Goal: Information Seeking & Learning: Find specific fact

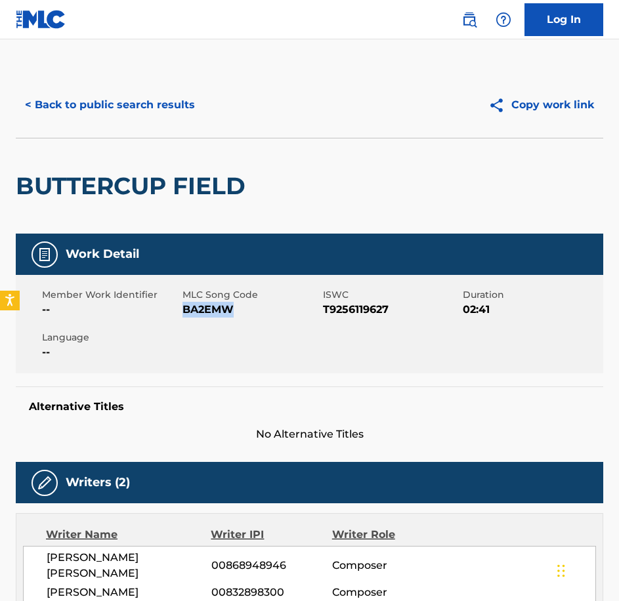
click at [110, 102] on button "< Back to public search results" at bounding box center [110, 105] width 188 height 33
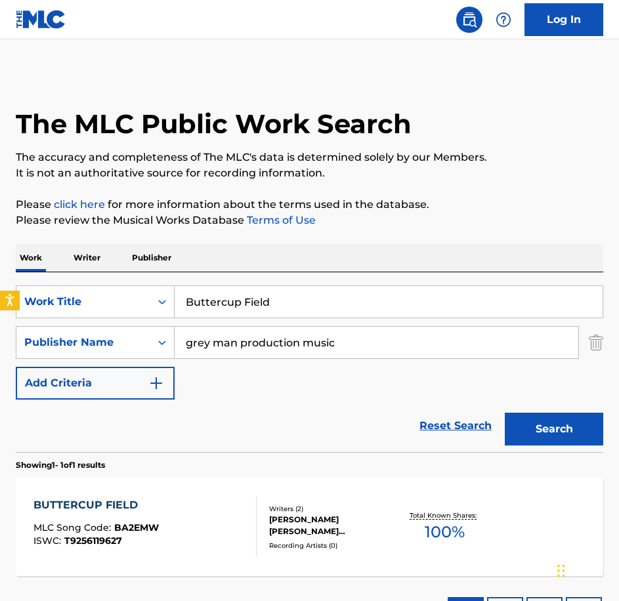
drag, startPoint x: 287, startPoint y: 308, endPoint x: 153, endPoint y: 275, distance: 137.8
click at [153, 275] on div "SearchWithCriteria146b2553-07cd-421f-83b8-7d0823643692 Work Title Buttercup Fie…" at bounding box center [309, 362] width 587 height 180
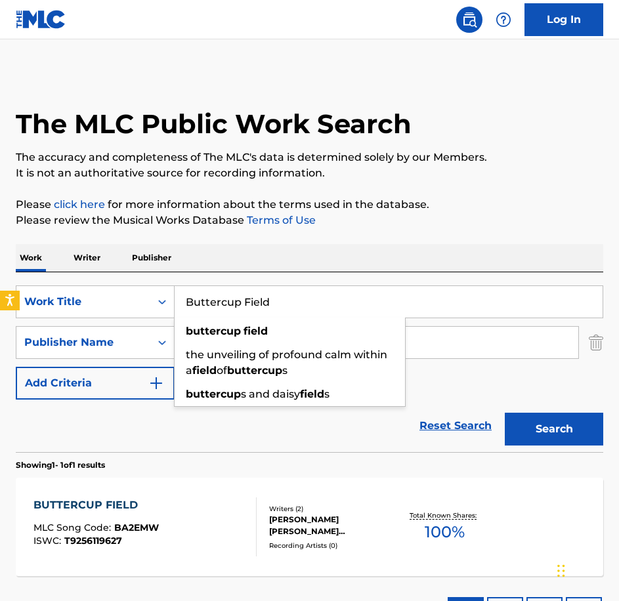
paste input "flies Awaken"
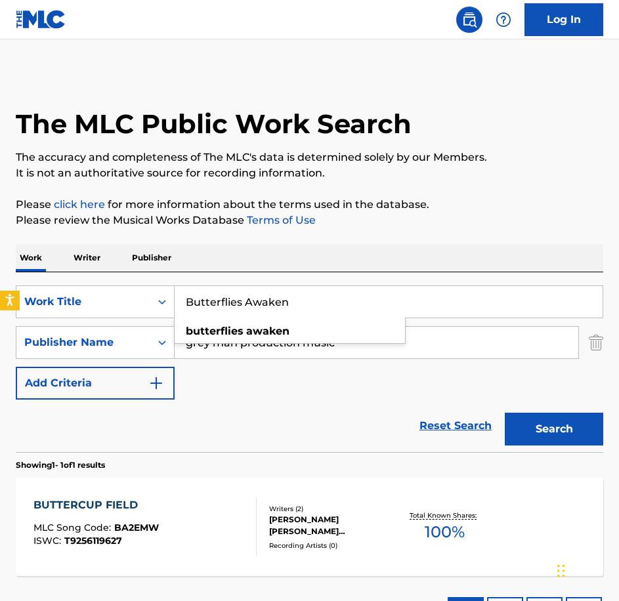
type input "Butterflies Awaken"
click at [504, 413] on button "Search" at bounding box center [553, 429] width 98 height 33
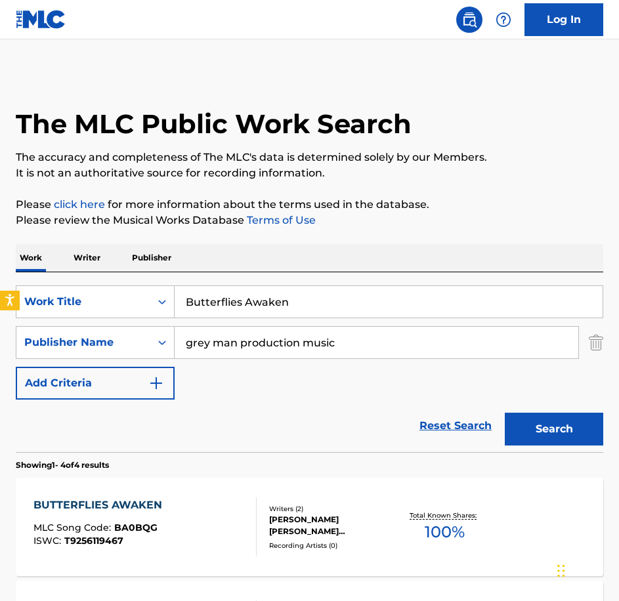
click at [206, 506] on div "BUTTERFLIES AWAKEN MLC Song Code : BA0BQG ISWC : T9256119467" at bounding box center [144, 526] width 223 height 59
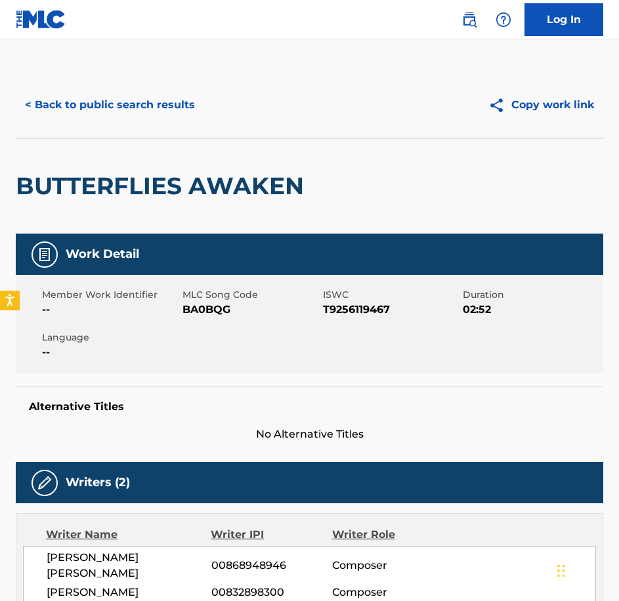
click at [200, 312] on span "BA0BQG" at bounding box center [250, 310] width 137 height 16
copy span "BA0BQG"
click at [91, 106] on button "< Back to public search results" at bounding box center [110, 105] width 188 height 33
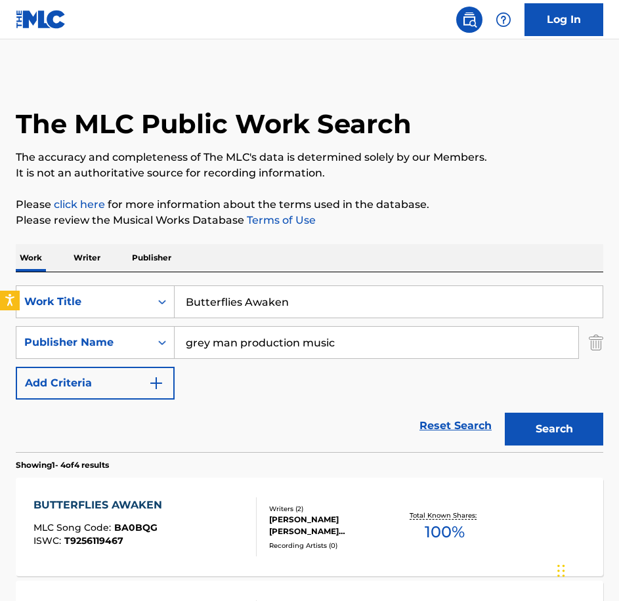
drag, startPoint x: 356, startPoint y: 294, endPoint x: 121, endPoint y: 263, distance: 236.8
click at [123, 266] on div "Work Writer Publisher SearchWithCriteria146b2553-07cd-421f-83b8-7d0823643692 Wo…" at bounding box center [309, 595] width 587 height 702
paste input "Civilian Memories"
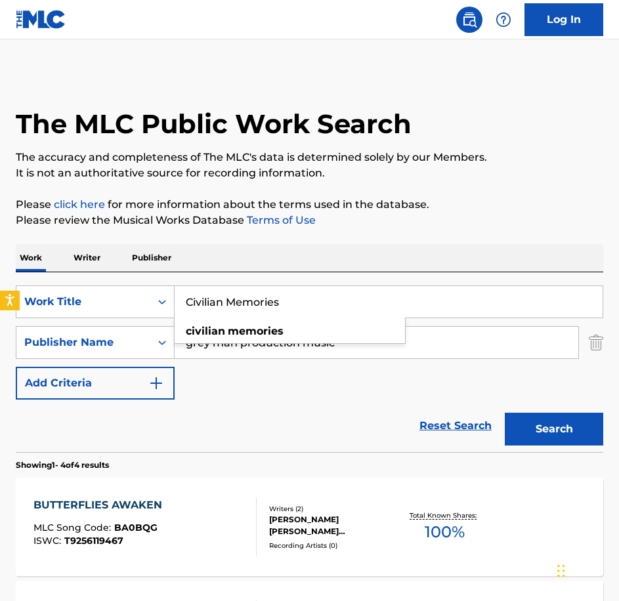
type input "Civilian Memories"
click at [504, 413] on button "Search" at bounding box center [553, 429] width 98 height 33
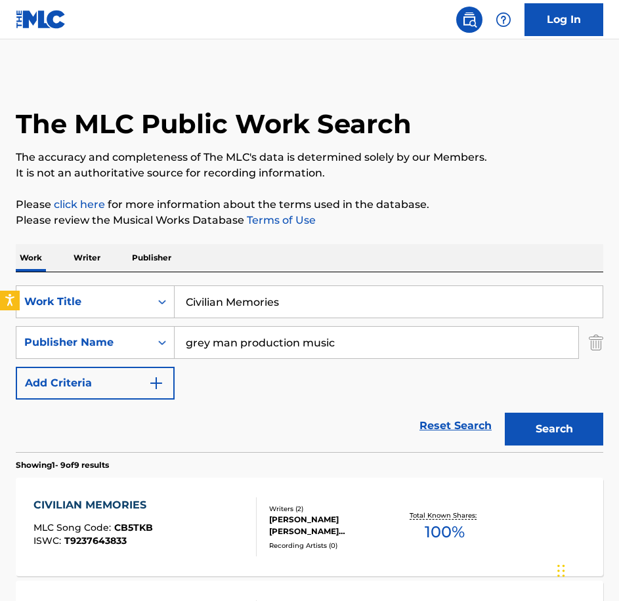
click at [260, 500] on div "CIVILIAN MEMORIES MLC Song Code : CB5TKB ISWC : T9237643833 Writers ( 2 ) [PERS…" at bounding box center [309, 527] width 587 height 98
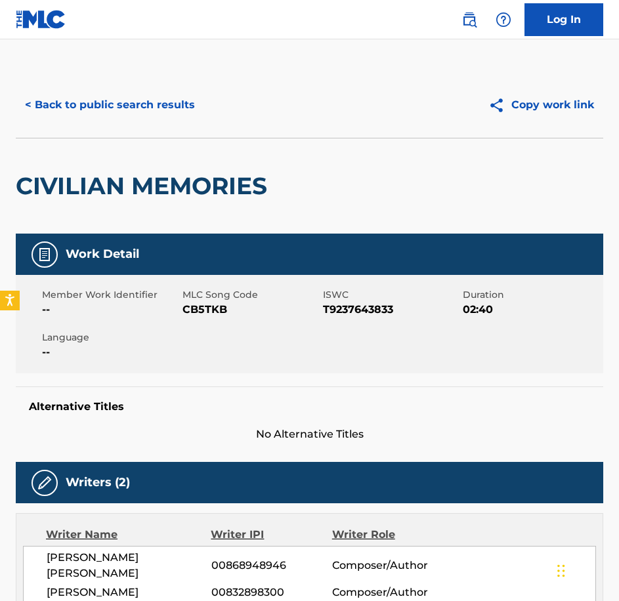
click at [222, 311] on span "CB5TKB" at bounding box center [250, 310] width 137 height 16
copy span "CB5TKB"
click at [92, 91] on button "< Back to public search results" at bounding box center [110, 105] width 188 height 33
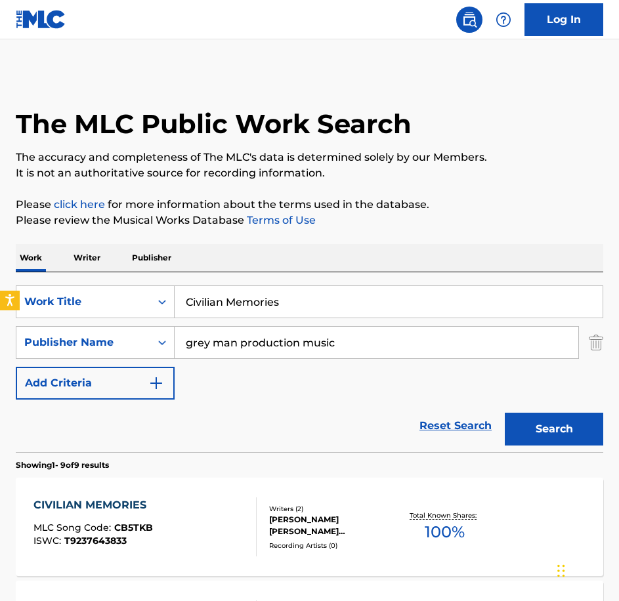
drag, startPoint x: 227, startPoint y: 290, endPoint x: 45, endPoint y: 254, distance: 185.9
paste input "Desperate [PERSON_NAME]"
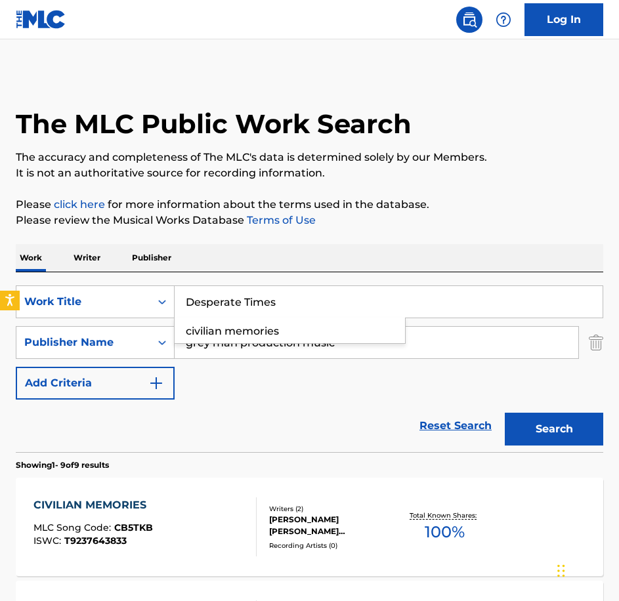
type input "Desperate Times"
click at [504, 413] on button "Search" at bounding box center [553, 429] width 98 height 33
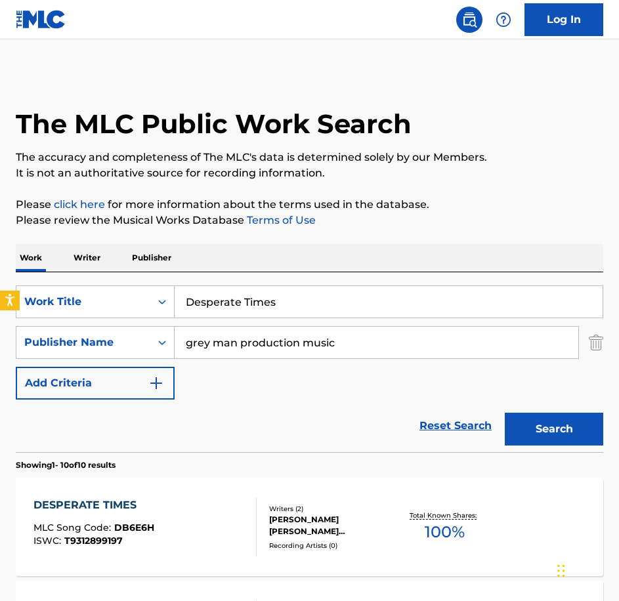
click at [173, 504] on div "DESPERATE TIMES MLC Song Code : DB6E6H ISWC : T9312899197" at bounding box center [144, 526] width 223 height 59
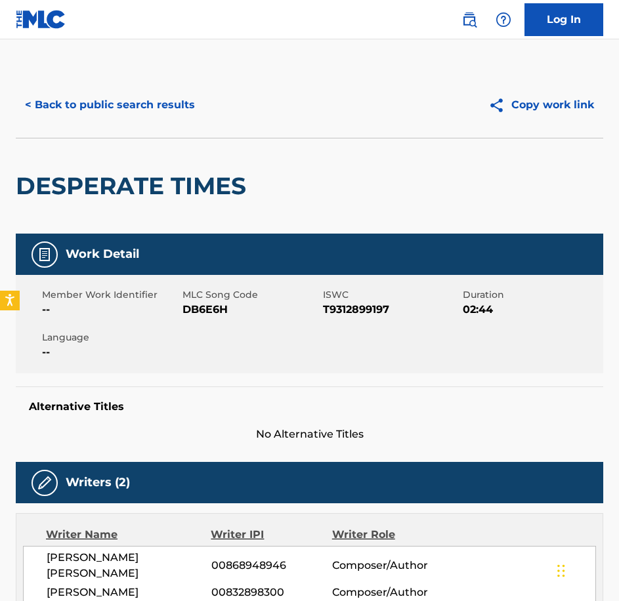
click at [197, 319] on div "Member Work Identifier -- MLC Song Code DB6E6H ISWC T9312899197 Duration 02:44 …" at bounding box center [309, 324] width 587 height 98
copy span "DB6E6H"
click at [214, 115] on div "< Back to public search results" at bounding box center [163, 105] width 294 height 33
click at [197, 109] on button "< Back to public search results" at bounding box center [110, 105] width 188 height 33
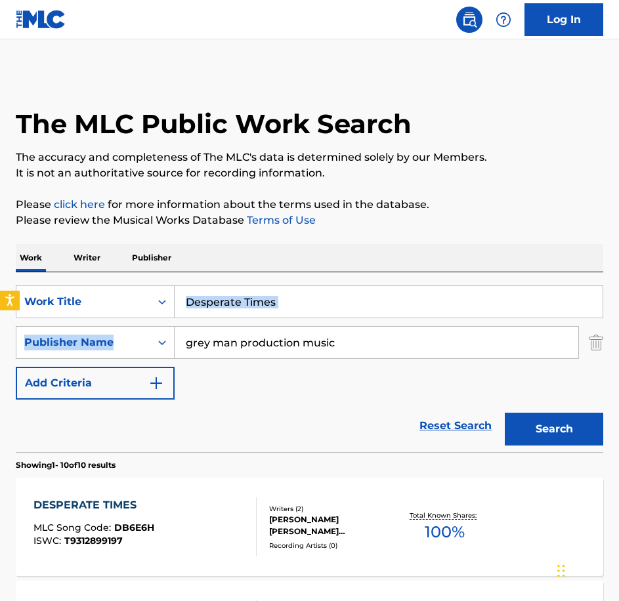
drag, startPoint x: 371, startPoint y: 321, endPoint x: 335, endPoint y: 312, distance: 37.1
click at [335, 312] on div "SearchWithCriteria146b2553-07cd-421f-83b8-7d0823643692 Work Title Desperate Tim…" at bounding box center [309, 342] width 587 height 114
click at [329, 304] on input "Desperate Times" at bounding box center [388, 301] width 428 height 31
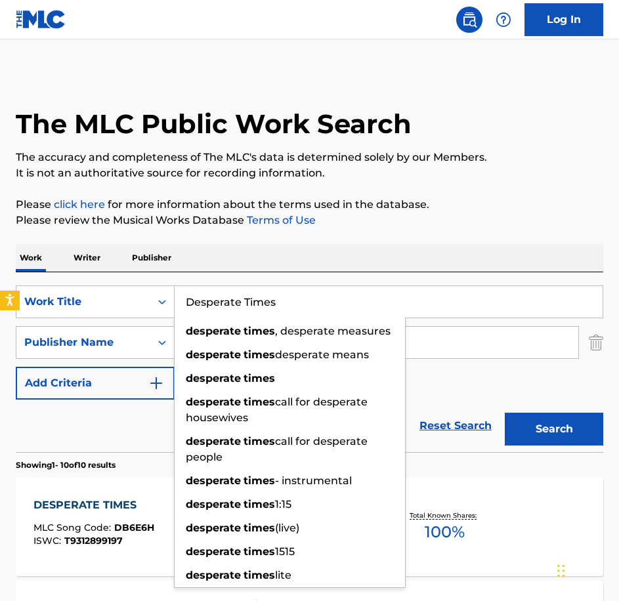
click at [0, 298] on html "Accessibility Screen-Reader Guide, Feedback, and Issue Reporting | New window L…" at bounding box center [309, 300] width 619 height 601
drag, startPoint x: 435, startPoint y: 303, endPoint x: 49, endPoint y: 259, distance: 388.8
paste input "Eastern Sorrow"
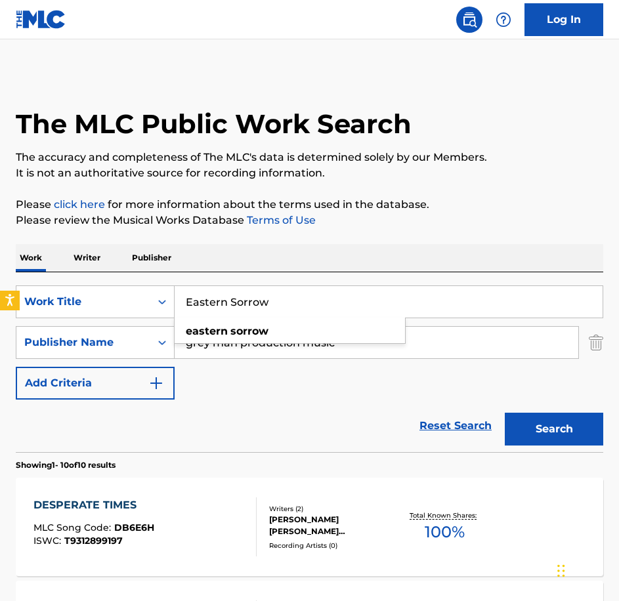
type input "Eastern Sorrow"
click at [504, 413] on button "Search" at bounding box center [553, 429] width 98 height 33
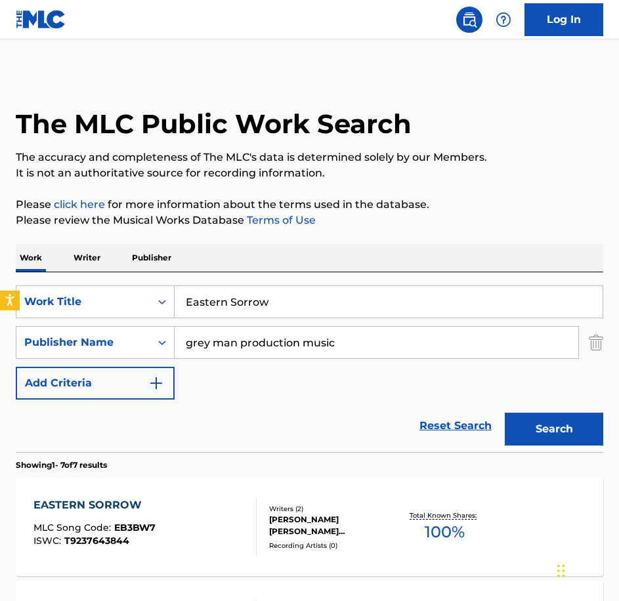
click at [256, 520] on div "Writers ( 2 ) [PERSON_NAME] [PERSON_NAME] [PERSON_NAME] Recording Artists ( 0 )" at bounding box center [326, 527] width 140 height 47
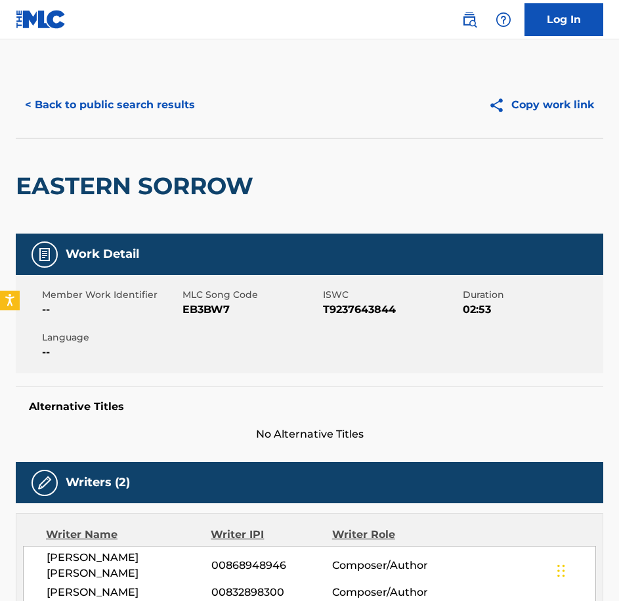
click at [211, 308] on span "EB3BW7" at bounding box center [250, 310] width 137 height 16
copy span "EB3BW7"
click at [182, 104] on button "< Back to public search results" at bounding box center [110, 105] width 188 height 33
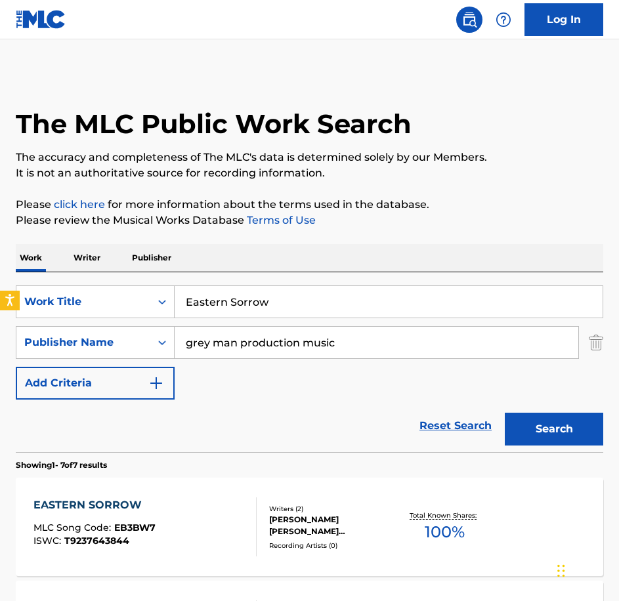
drag, startPoint x: 198, startPoint y: 263, endPoint x: 152, endPoint y: 249, distance: 48.1
paste input "ternal Light"
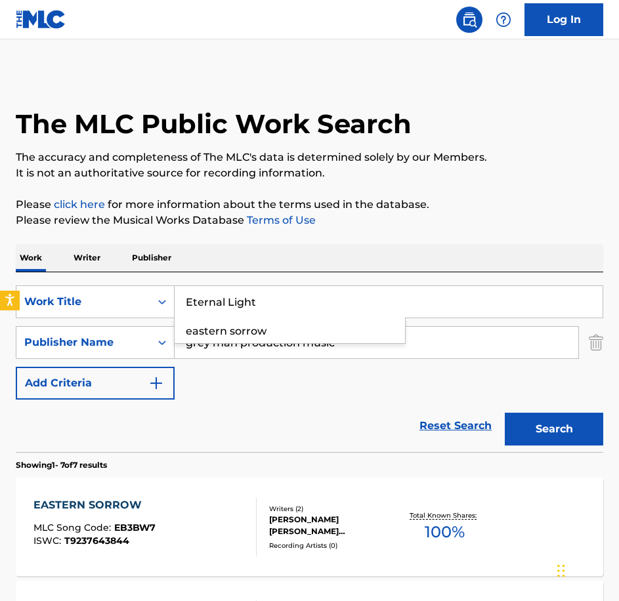
type input "Eternal Light"
click at [504, 413] on button "Search" at bounding box center [553, 429] width 98 height 33
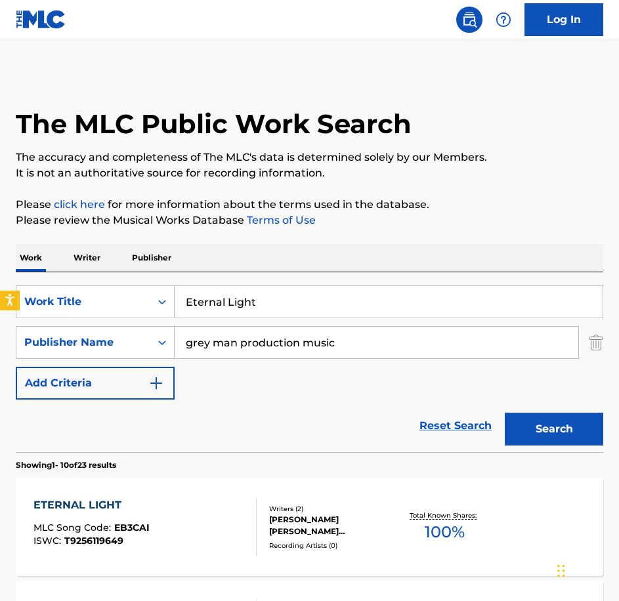
click at [238, 515] on div "ETERNAL LIGHT MLC Song Code : EB3CAI ISWC : T9256119649" at bounding box center [144, 526] width 223 height 59
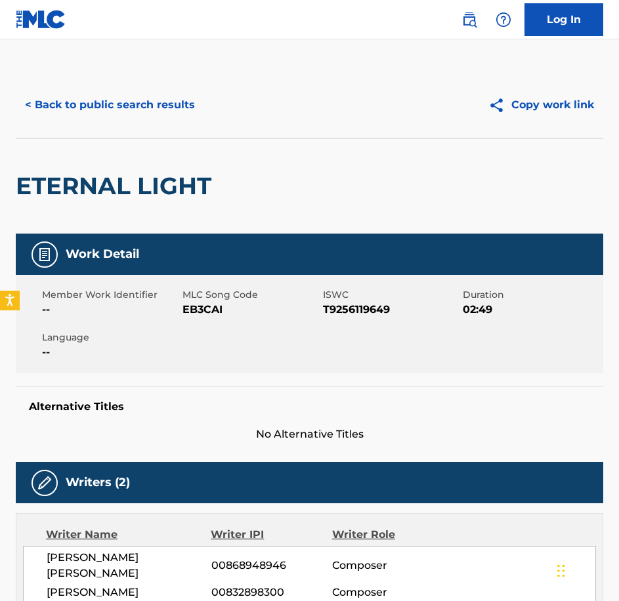
click at [222, 316] on span "EB3CAI" at bounding box center [250, 310] width 137 height 16
click at [213, 311] on span "EB3CAI" at bounding box center [250, 310] width 137 height 16
copy span "EB3CAI"
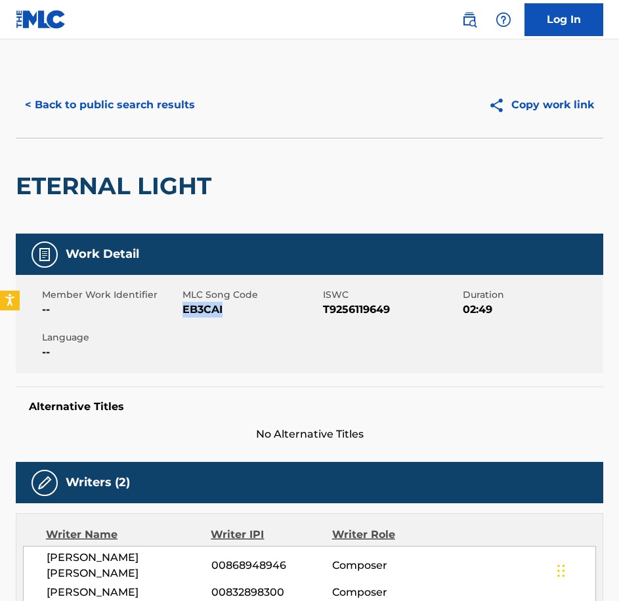
click at [165, 110] on button "< Back to public search results" at bounding box center [110, 105] width 188 height 33
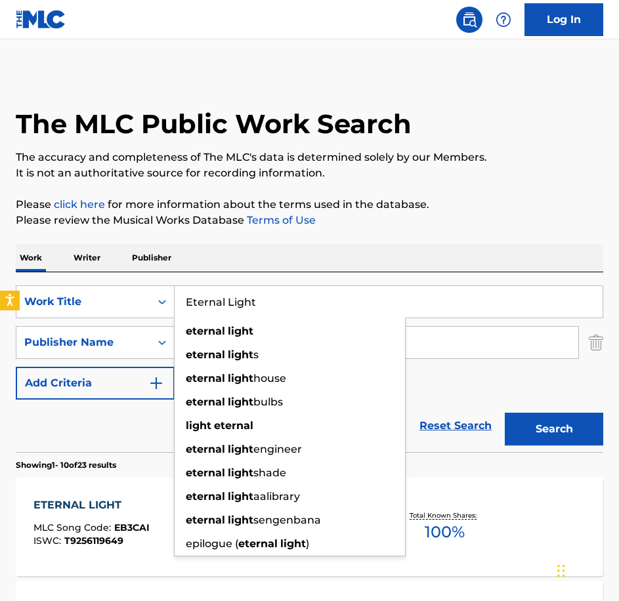
drag, startPoint x: 328, startPoint y: 304, endPoint x: 165, endPoint y: 273, distance: 166.3
click at [165, 273] on div "SearchWithCriteria146b2553-07cd-421f-83b8-7d0823643692 Work Title Eternal Light…" at bounding box center [309, 362] width 587 height 180
paste input "verlasting Momen"
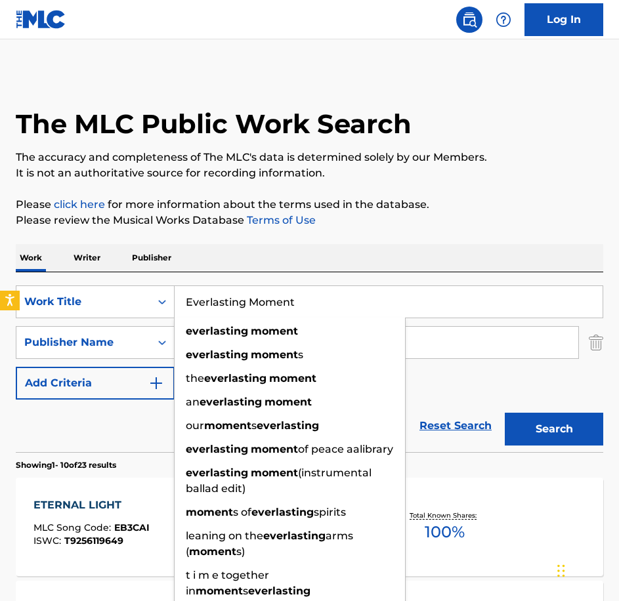
type input "Everlasting Moment"
click at [504, 413] on button "Search" at bounding box center [553, 429] width 98 height 33
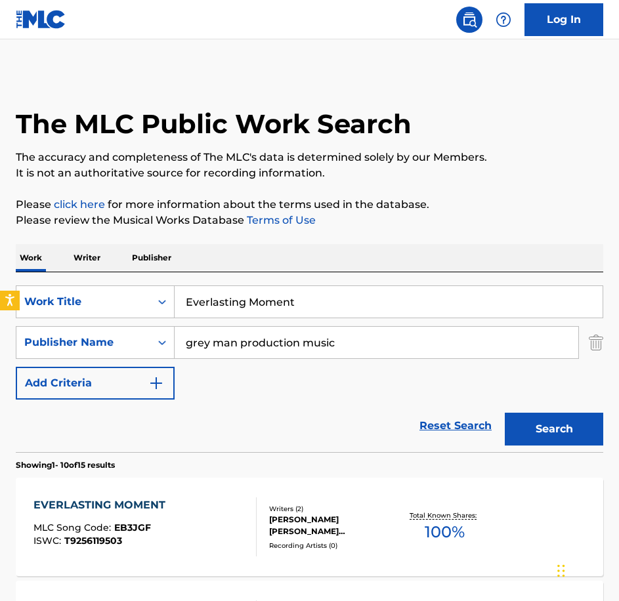
click at [226, 529] on div "EVERLASTING MOMENT MLC Song Code : EB3JGF ISWC : T9256119503" at bounding box center [144, 526] width 223 height 59
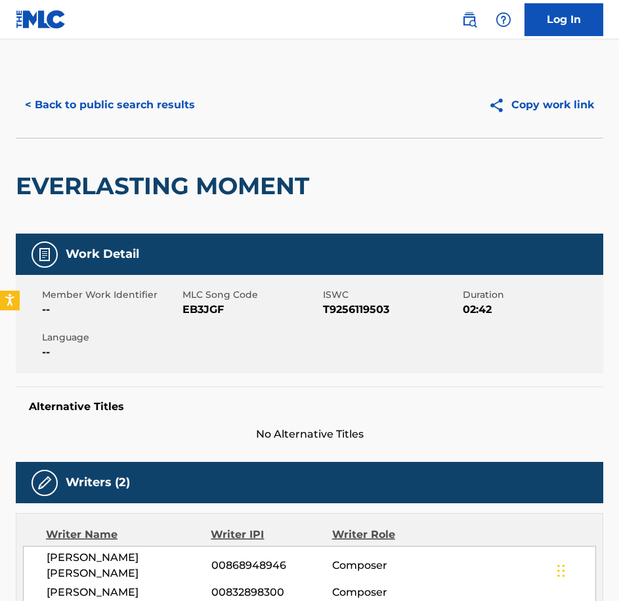
click at [208, 315] on span "EB3JGF" at bounding box center [250, 310] width 137 height 16
copy span "EB3JGF"
click at [95, 105] on button "< Back to public search results" at bounding box center [110, 105] width 188 height 33
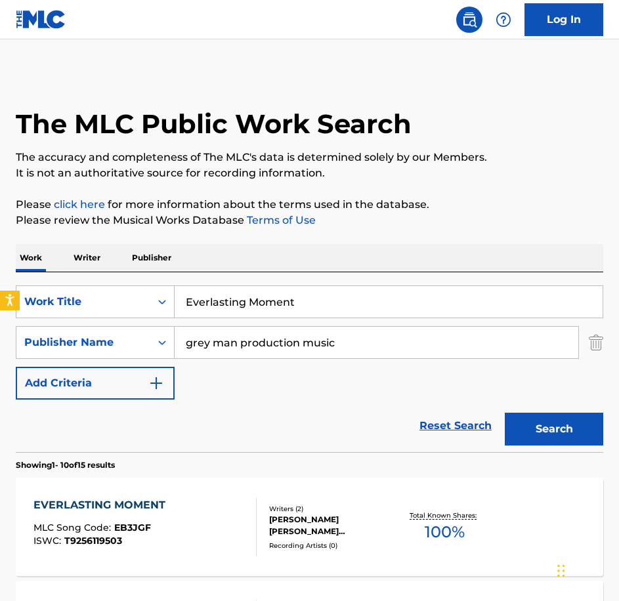
drag, startPoint x: 313, startPoint y: 309, endPoint x: 102, endPoint y: 282, distance: 212.9
click at [102, 282] on div "SearchWithCriteria146b2553-07cd-421f-83b8-7d0823643692 Work Title Everlasting M…" at bounding box center [309, 362] width 587 height 180
paste input "Fade Away"
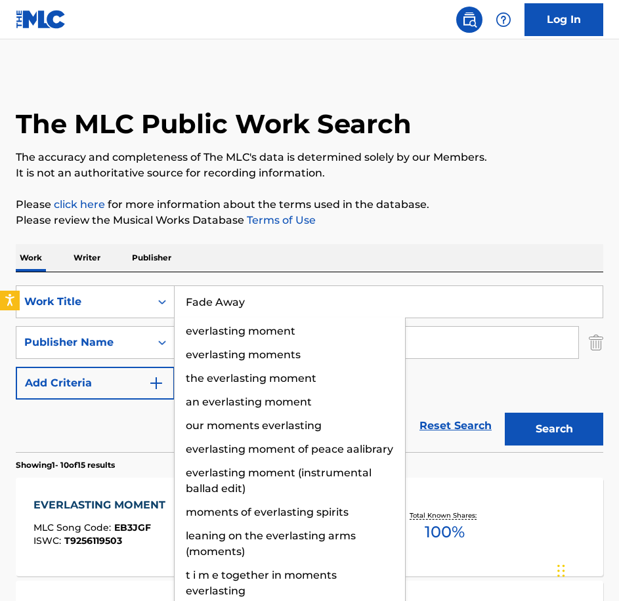
type input "Fade Away"
click at [504, 413] on button "Search" at bounding box center [553, 429] width 98 height 33
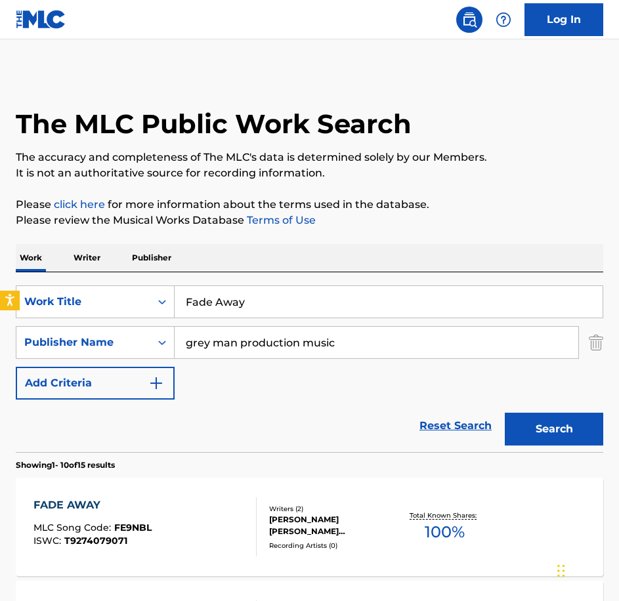
click at [140, 495] on div "FADE AWAY MLC Song Code : FE9NBL ISWC : T9274079071 Writers ( 2 ) [PERSON_NAME]…" at bounding box center [309, 527] width 587 height 98
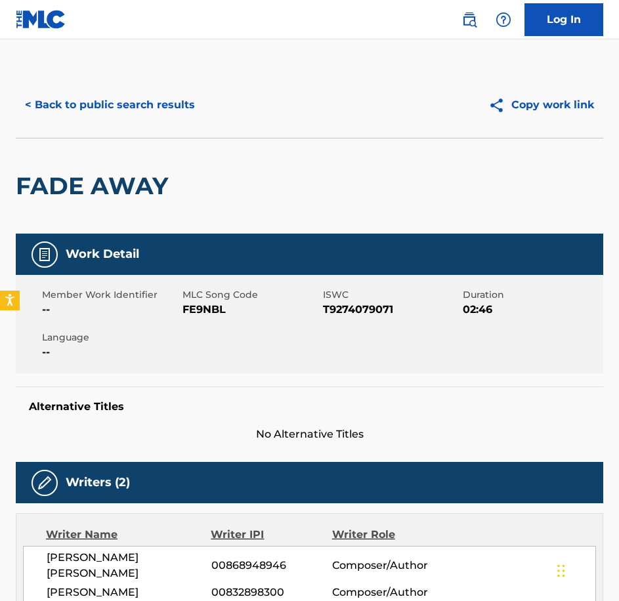
click at [209, 323] on div "Member Work Identifier -- MLC Song Code FE9NBL ISWC T9274079071 Duration 02:46 …" at bounding box center [309, 324] width 587 height 98
copy span "FE9NBL"
click at [195, 110] on button "< Back to public search results" at bounding box center [110, 105] width 188 height 33
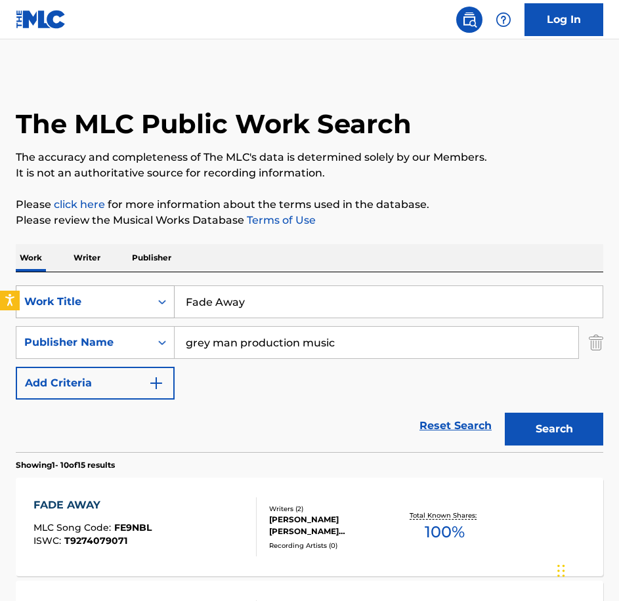
drag, startPoint x: 291, startPoint y: 308, endPoint x: 100, endPoint y: 285, distance: 192.9
click at [100, 285] on div "SearchWithCriteria146b2553-07cd-421f-83b8-7d0823643692 Work Title Fade Away" at bounding box center [309, 301] width 587 height 33
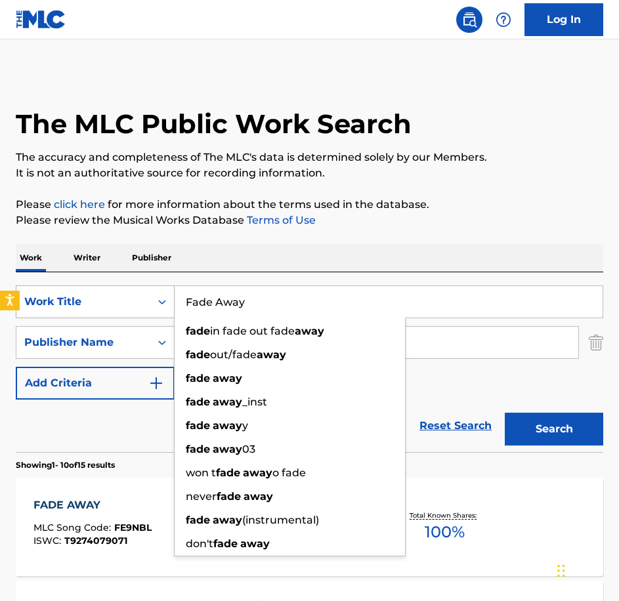
paste input "ke Smile"
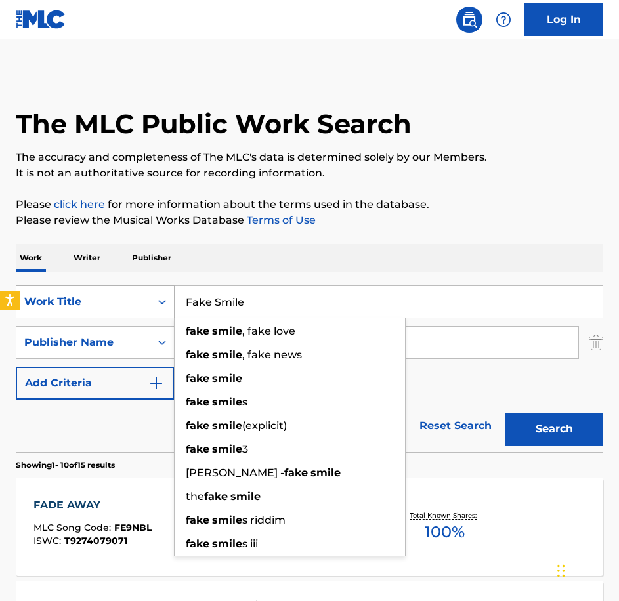
type input "Fake Smile"
click at [504, 413] on button "Search" at bounding box center [553, 429] width 98 height 33
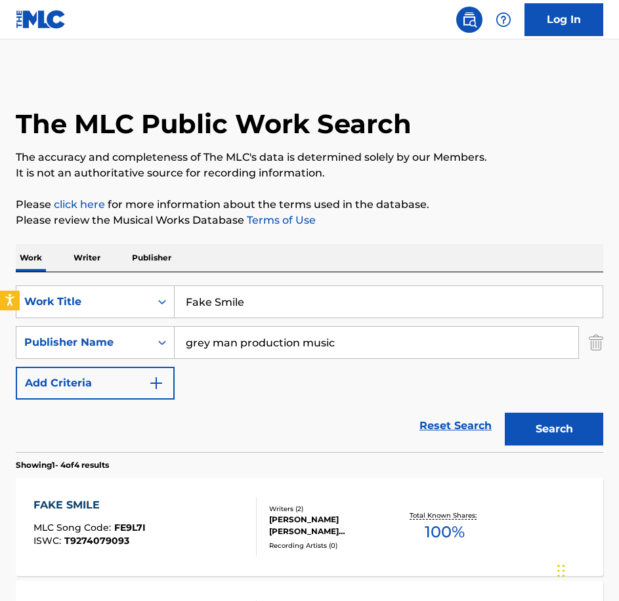
click at [121, 504] on div "FAKE SMILE" at bounding box center [89, 505] width 112 height 16
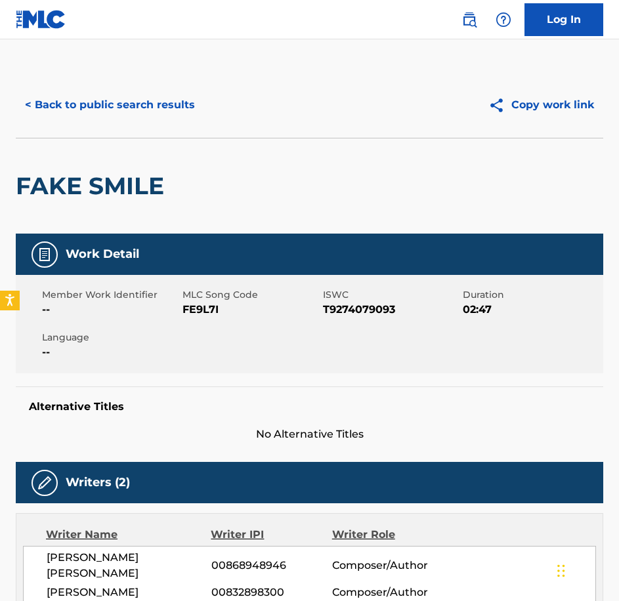
click at [213, 310] on span "FE9L7I" at bounding box center [250, 310] width 137 height 16
copy span "FE9L7I"
click at [134, 108] on button "< Back to public search results" at bounding box center [110, 105] width 188 height 33
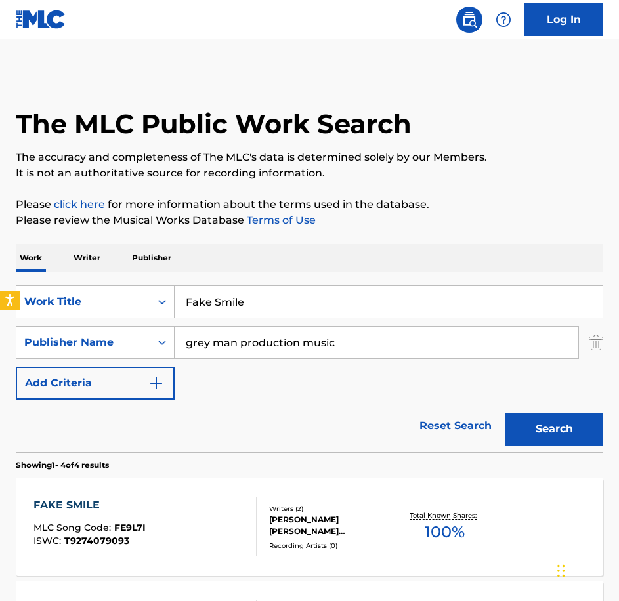
drag, startPoint x: 294, startPoint y: 308, endPoint x: -3, endPoint y: 273, distance: 299.2
click at [0, 273] on html "Accessibility Screen-Reader Guide, Feedback, and Issue Reporting | New window L…" at bounding box center [309, 300] width 619 height 601
paste input "Ghosts of Levant"
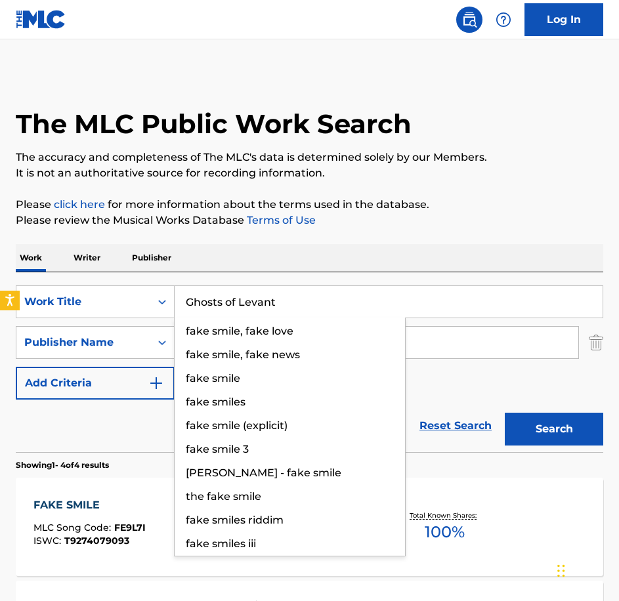
type input "Ghosts of Levant"
click at [504, 413] on button "Search" at bounding box center [553, 429] width 98 height 33
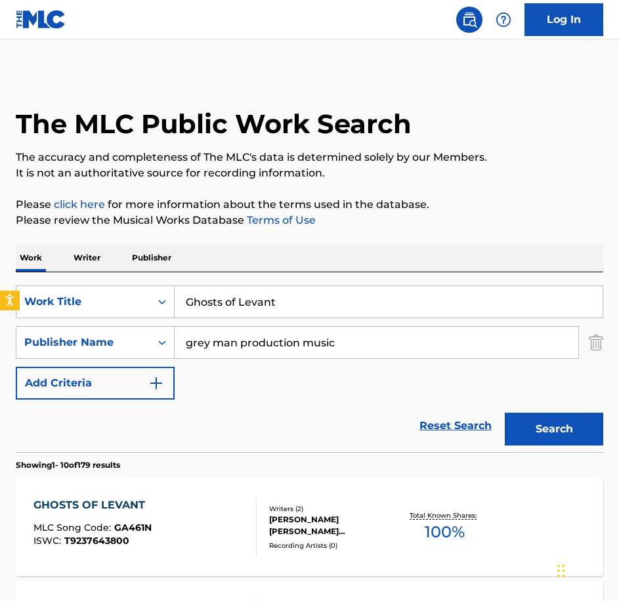
click at [233, 454] on section "Showing 1 - 10 of 179 results" at bounding box center [309, 461] width 587 height 19
click at [226, 495] on div "GHOSTS OF LEVANT MLC Song Code : GA461N ISWC : T9237643800 Writers ( 2 ) [PERSO…" at bounding box center [309, 527] width 587 height 98
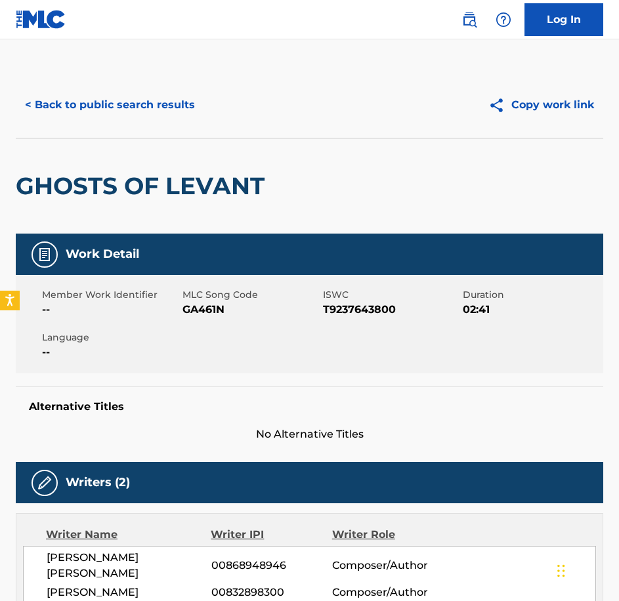
click at [213, 304] on span "GA461N" at bounding box center [250, 310] width 137 height 16
copy span "GA461N"
drag, startPoint x: 223, startPoint y: 110, endPoint x: 184, endPoint y: 113, distance: 38.8
click at [195, 112] on div "< Back to public search results" at bounding box center [163, 105] width 294 height 33
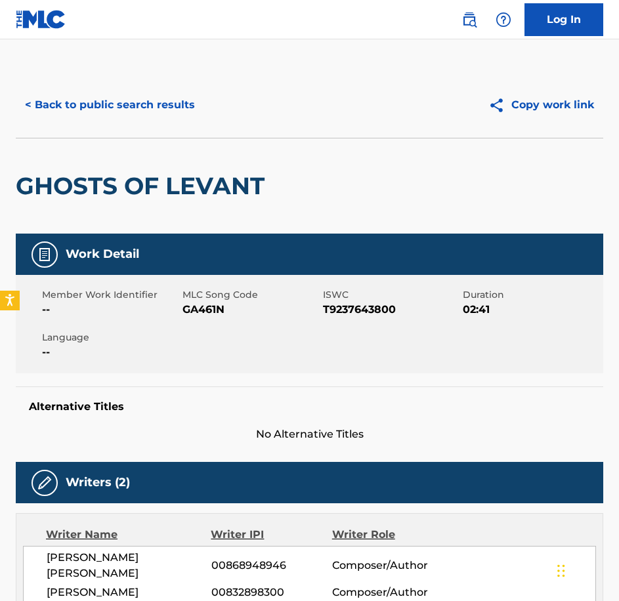
click at [179, 113] on button "< Back to public search results" at bounding box center [110, 105] width 188 height 33
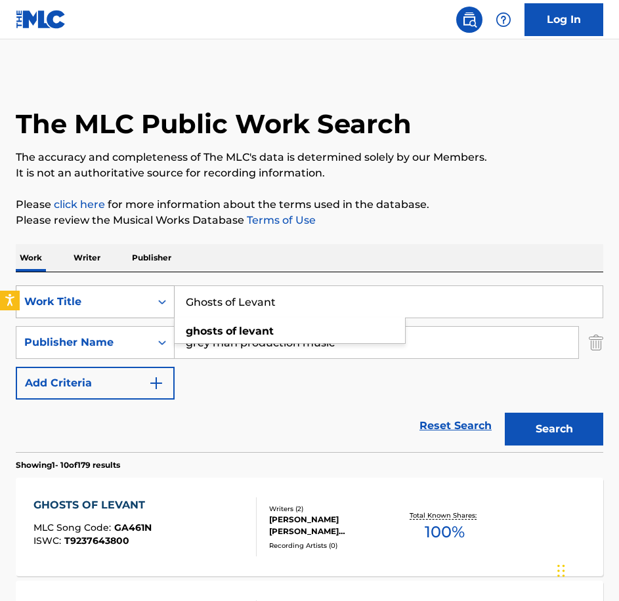
drag, startPoint x: 152, startPoint y: 297, endPoint x: 41, endPoint y: 296, distance: 110.2
click at [41, 297] on div "SearchWithCriteria146b2553-07cd-421f-83b8-7d0823643692 Work Title Ghosts of Lev…" at bounding box center [309, 301] width 587 height 33
paste input "Hidden Pathways"
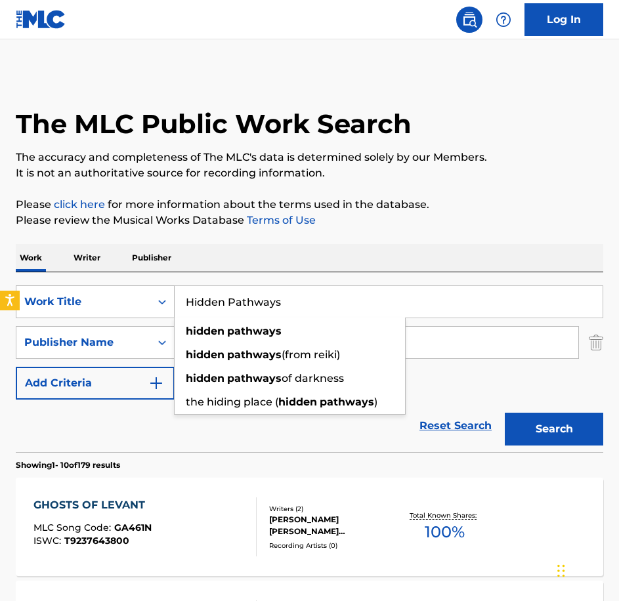
type input "Hidden Pathways"
click at [504, 413] on button "Search" at bounding box center [553, 429] width 98 height 33
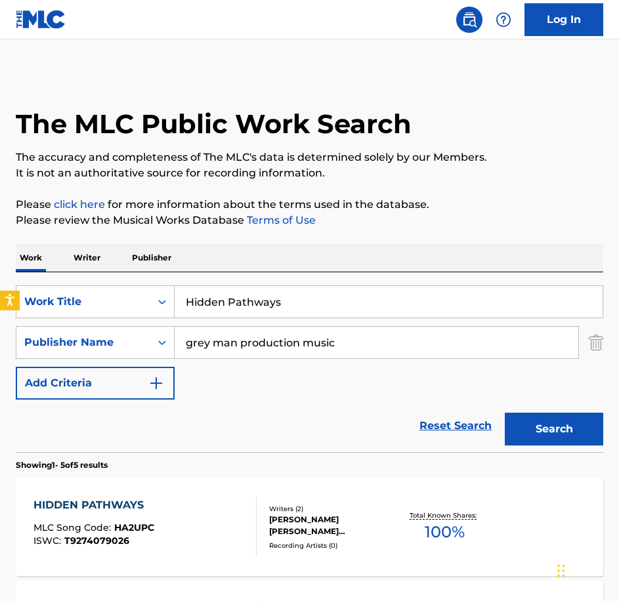
click at [151, 481] on div "HIDDEN PATHWAYS MLC Song Code : HA2UPC ISWC : T9274079026 Writers ( 2 ) [PERSON…" at bounding box center [309, 527] width 587 height 98
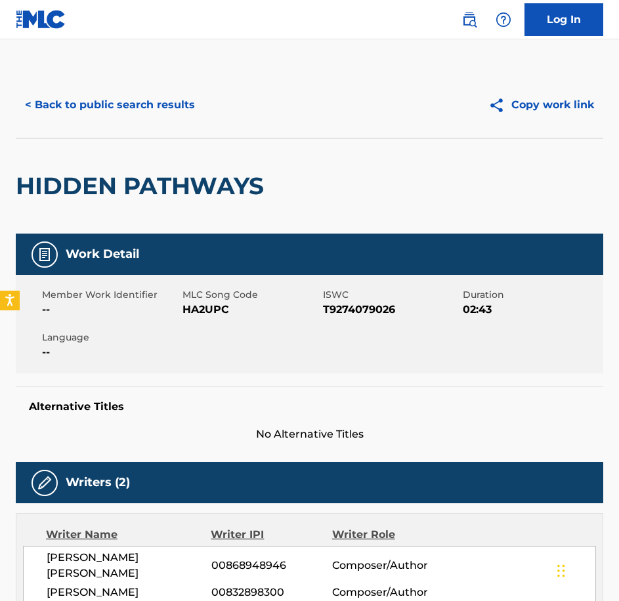
click at [192, 296] on span "MLC Song Code" at bounding box center [250, 295] width 137 height 14
click at [202, 314] on span "HA2UPC" at bounding box center [250, 310] width 137 height 16
copy span "HA2UPC"
click at [163, 115] on button "< Back to public search results" at bounding box center [110, 105] width 188 height 33
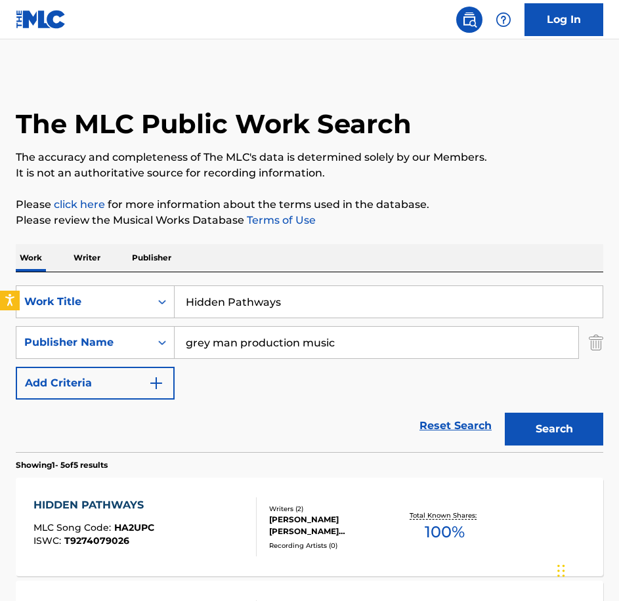
drag, startPoint x: 312, startPoint y: 300, endPoint x: 127, endPoint y: 263, distance: 188.6
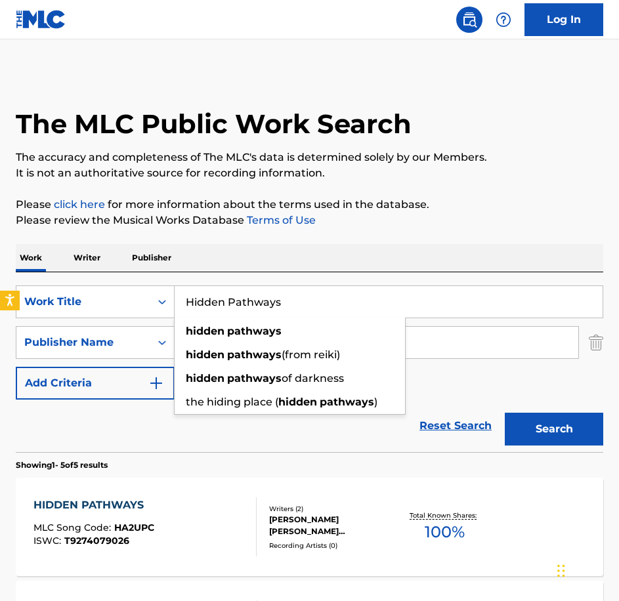
paste input "omecoming"
type input "Homecoming"
click at [504, 413] on button "Search" at bounding box center [553, 429] width 98 height 33
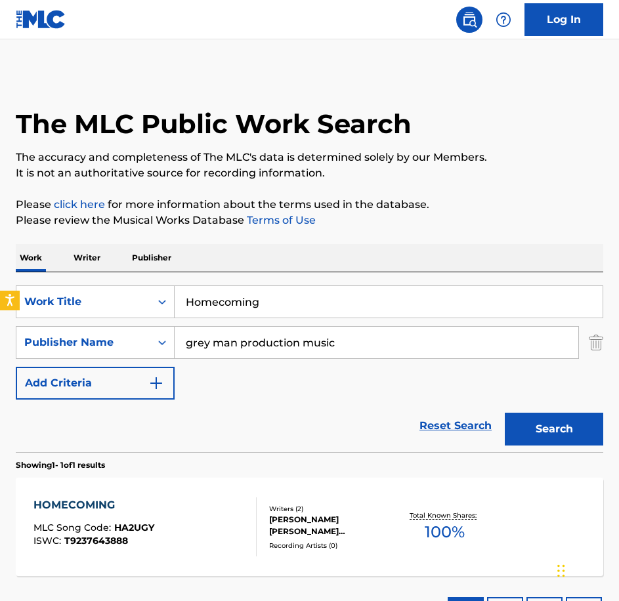
click at [214, 498] on div "HOMECOMING MLC Song Code : HA2UGY ISWC : T9237643888" at bounding box center [144, 526] width 223 height 59
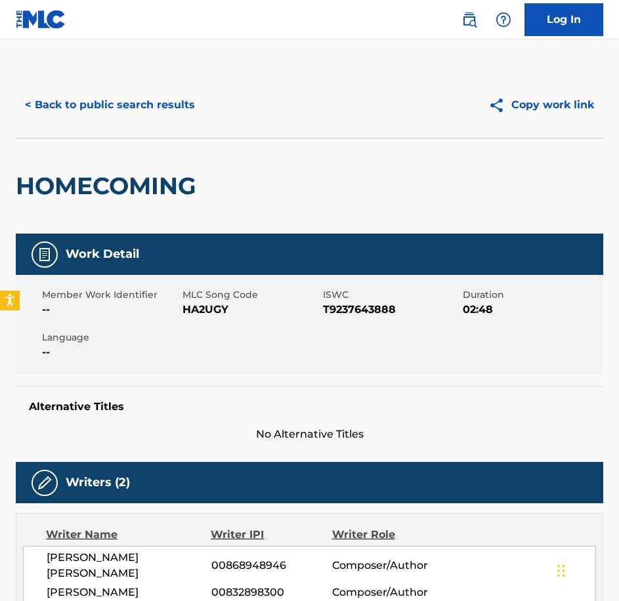
click at [202, 318] on div "Member Work Identifier -- MLC Song Code HA2UGY ISWC T9237643888 Duration 02:48 …" at bounding box center [309, 324] width 587 height 98
click at [95, 107] on button "< Back to public search results" at bounding box center [110, 105] width 188 height 33
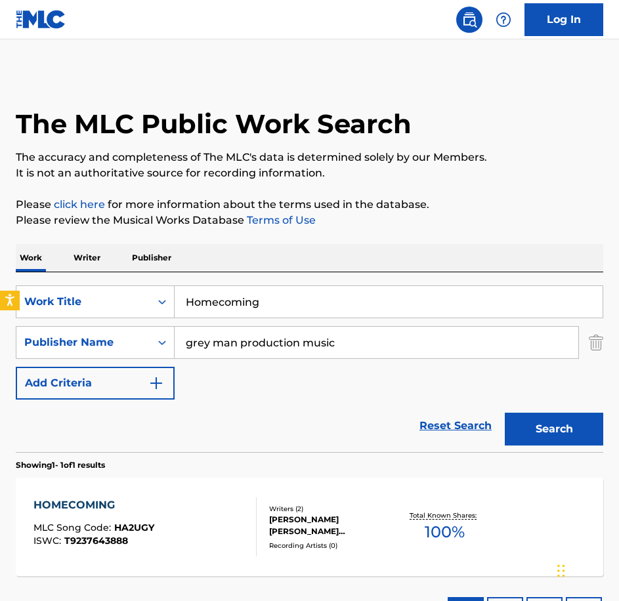
drag, startPoint x: 310, startPoint y: 300, endPoint x: 103, endPoint y: 256, distance: 212.0
click at [104, 256] on div "Work Writer Publisher SearchWithCriteria146b2553-07cd-421f-83b8-7d0823643692 Wo…" at bounding box center [309, 441] width 587 height 394
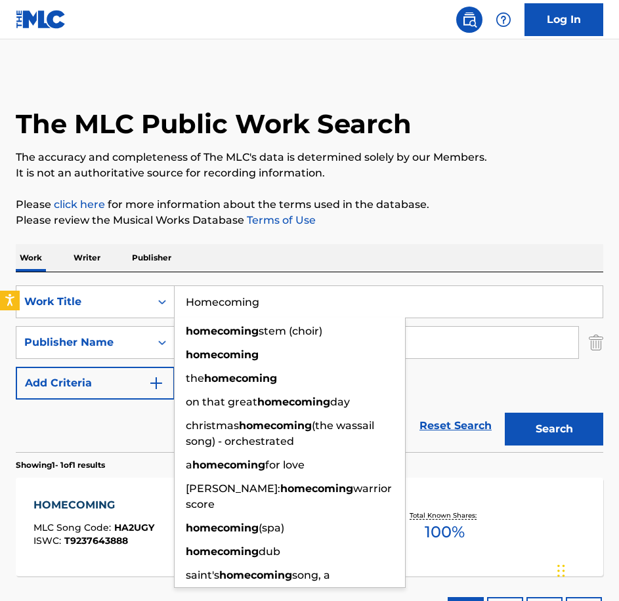
paste input "land"
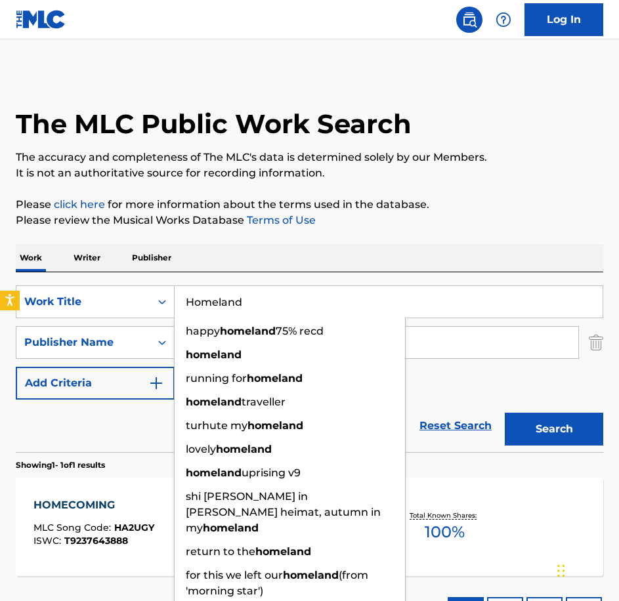
type input "Homeland"
click at [504, 413] on button "Search" at bounding box center [553, 429] width 98 height 33
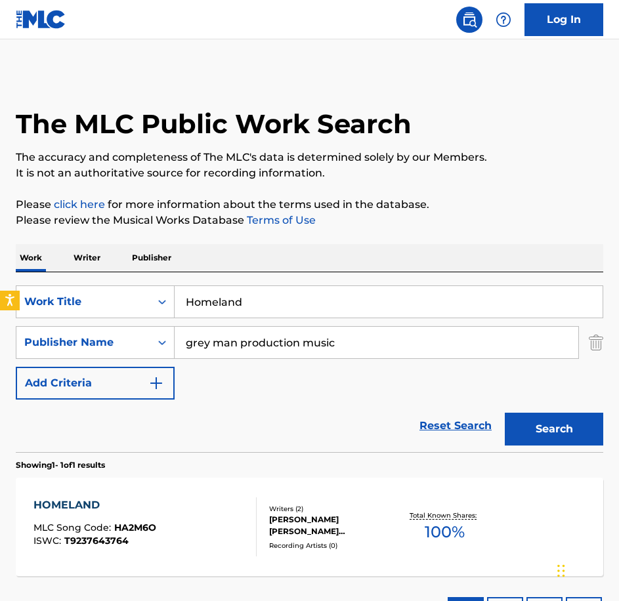
click at [194, 577] on section "Results Per Page: 10 25 50 100" at bounding box center [309, 607] width 587 height 62
click at [178, 515] on div "HOMELAND MLC Song Code : HA2M6O ISWC : T9237643764" at bounding box center [144, 526] width 223 height 59
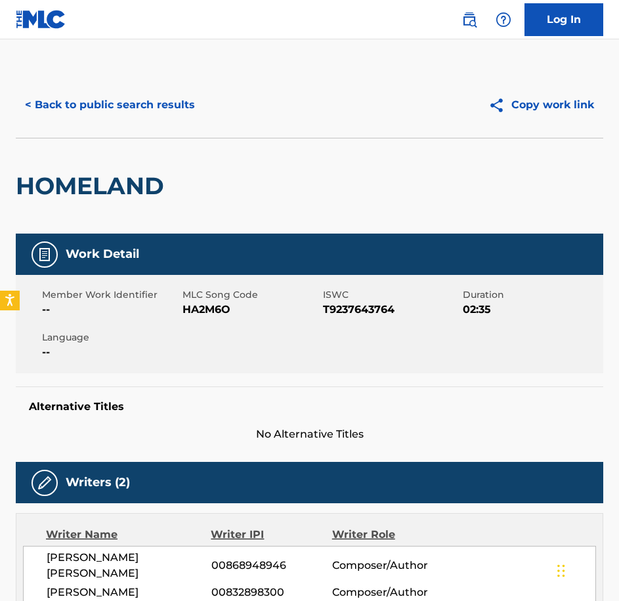
click at [211, 310] on span "HA2M6O" at bounding box center [250, 310] width 137 height 16
click at [173, 94] on button "< Back to public search results" at bounding box center [110, 105] width 188 height 33
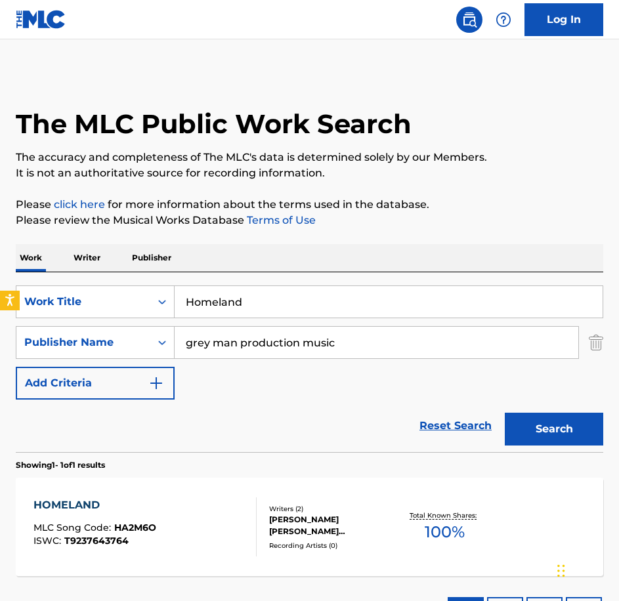
drag, startPoint x: 310, startPoint y: 294, endPoint x: 125, endPoint y: 270, distance: 186.5
click at [293, 298] on input "Homeland" at bounding box center [388, 301] width 428 height 31
drag, startPoint x: 125, startPoint y: 270, endPoint x: 106, endPoint y: 267, distance: 19.3
click at [108, 268] on div "Work Writer Publisher SearchWithCriteria146b2553-07cd-421f-83b8-7d0823643692 Wo…" at bounding box center [309, 441] width 587 height 394
click at [274, 299] on input "Homeland" at bounding box center [388, 301] width 428 height 31
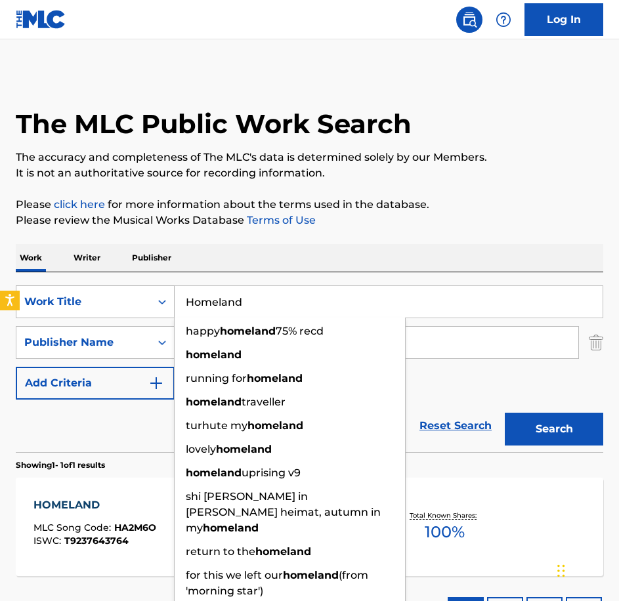
drag, startPoint x: 274, startPoint y: 299, endPoint x: 163, endPoint y: 297, distance: 110.9
click at [163, 297] on div "SearchWithCriteria146b2553-07cd-421f-83b8-7d0823643692 Work Title Homeland happ…" at bounding box center [309, 301] width 587 height 33
paste input "Innocent Civilian"
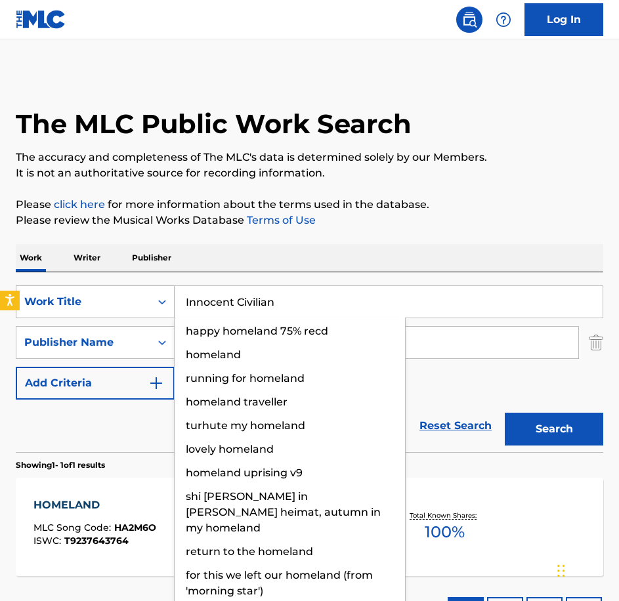
type input "Innocent Civilian"
click at [504, 413] on button "Search" at bounding box center [553, 429] width 98 height 33
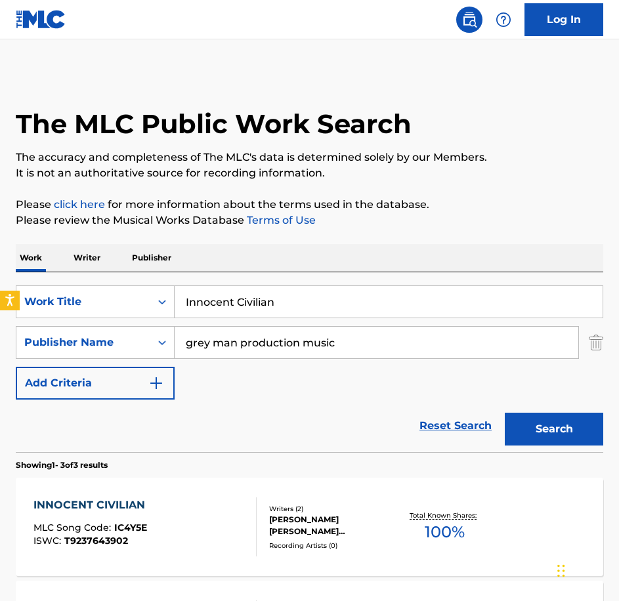
drag, startPoint x: 191, startPoint y: 467, endPoint x: 190, endPoint y: 491, distance: 24.3
drag, startPoint x: 190, startPoint y: 491, endPoint x: 191, endPoint y: 504, distance: 13.2
click at [191, 504] on div "INNOCENT CIVILIAN MLC Song Code : IC4Y5E ISWC : T9237643902" at bounding box center [144, 526] width 223 height 59
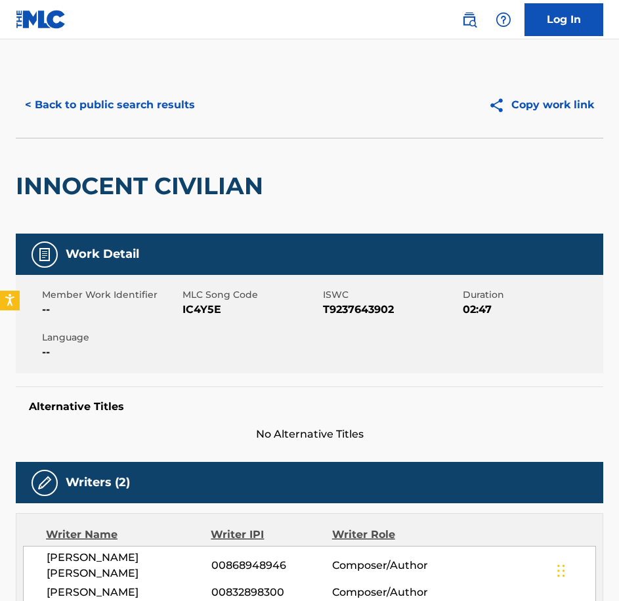
click at [193, 318] on div "Member Work Identifier -- MLC Song Code IC4Y5E ISWC T9237643902 Duration 02:47 …" at bounding box center [309, 324] width 587 height 98
click at [201, 104] on button "< Back to public search results" at bounding box center [110, 105] width 188 height 33
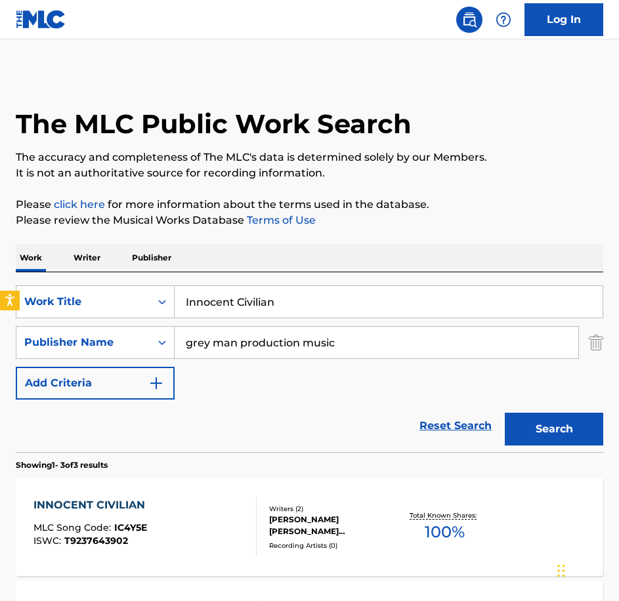
drag, startPoint x: 295, startPoint y: 303, endPoint x: -3, endPoint y: 277, distance: 298.9
click at [0, 277] on html "Accessibility Screen-Reader Guide, Feedback, and Issue Reporting | New window L…" at bounding box center [309, 300] width 619 height 601
paste input "Little Miracle"
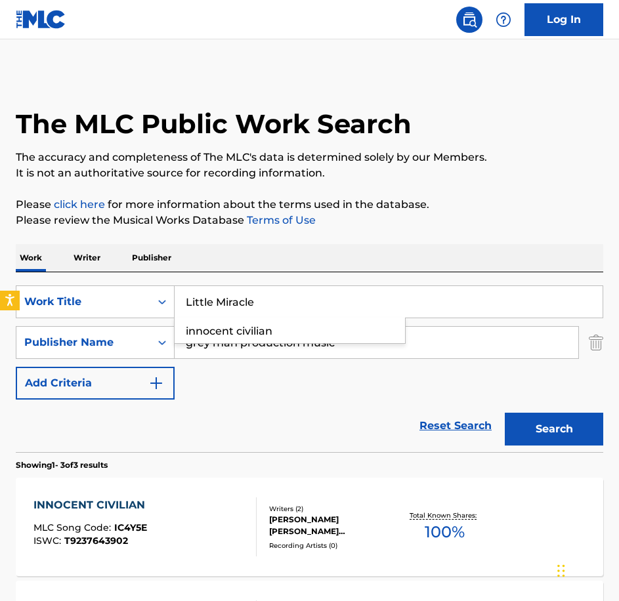
type input "Little Miracle"
click at [504, 413] on button "Search" at bounding box center [553, 429] width 98 height 33
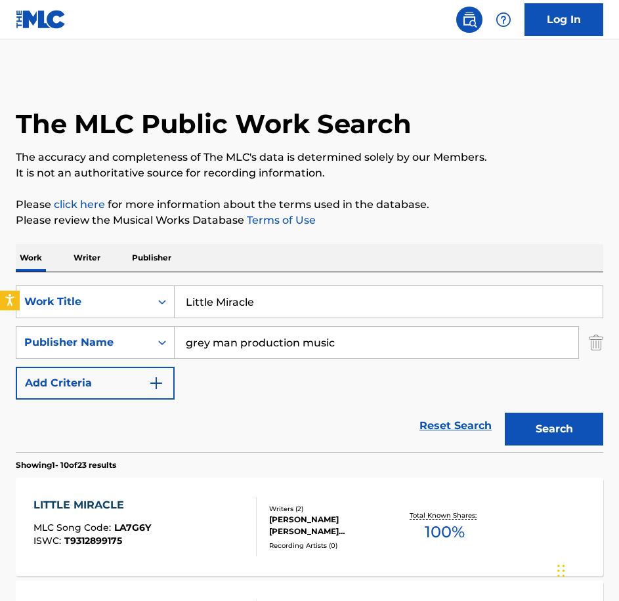
click at [187, 517] on div "LITTLE MIRACLE MLC Song Code : LA7G6Y ISWC : T9312899175" at bounding box center [144, 526] width 223 height 59
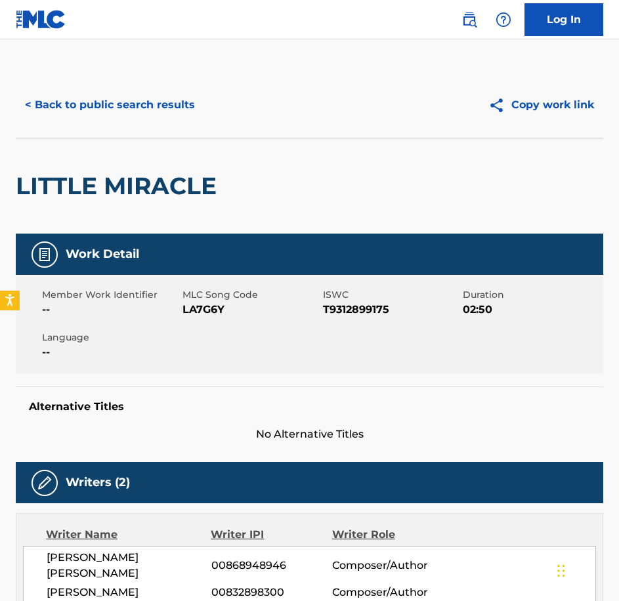
click at [218, 323] on div "Member Work Identifier -- MLC Song Code LA7G6Y ISWC T9312899175 Duration 02:50 …" at bounding box center [309, 324] width 587 height 98
click at [143, 102] on button "< Back to public search results" at bounding box center [110, 105] width 188 height 33
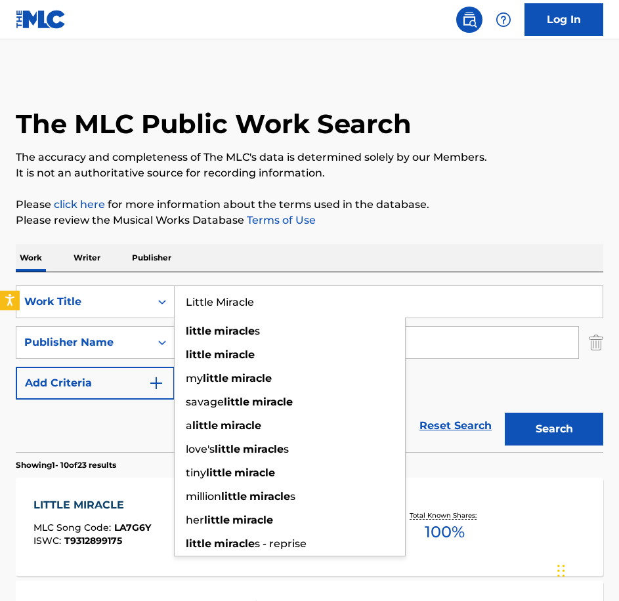
drag, startPoint x: 263, startPoint y: 300, endPoint x: 98, endPoint y: 285, distance: 166.0
click at [99, 285] on div "SearchWithCriteria146b2553-07cd-421f-83b8-7d0823643692 Work Title Little Miracl…" at bounding box center [309, 362] width 587 height 180
paste input "ook How Far We Have Com"
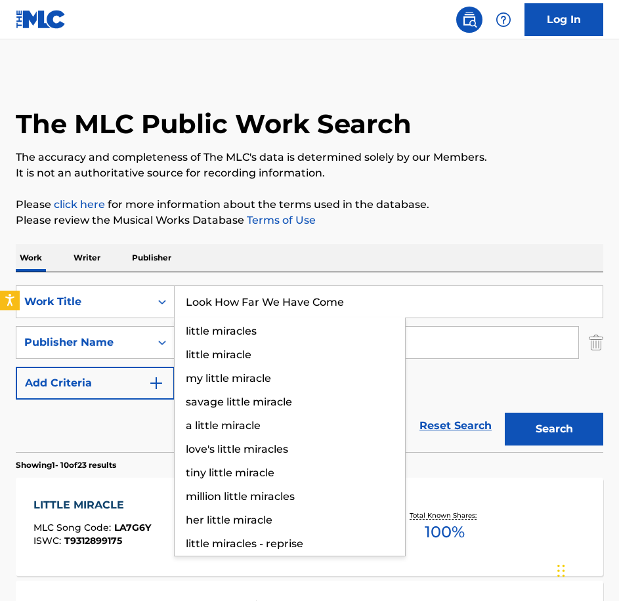
type input "Look How Far We Have Come"
click at [504, 413] on button "Search" at bounding box center [553, 429] width 98 height 33
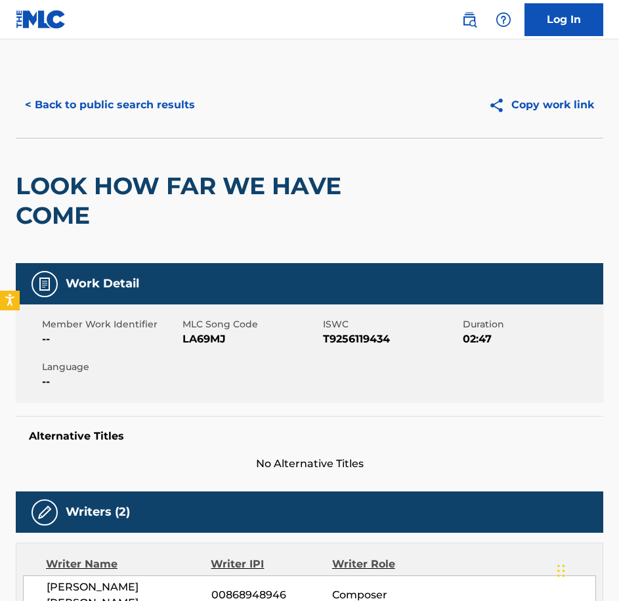
click at [213, 344] on span "LA69MJ" at bounding box center [250, 339] width 137 height 16
click at [190, 103] on button "< Back to public search results" at bounding box center [110, 105] width 188 height 33
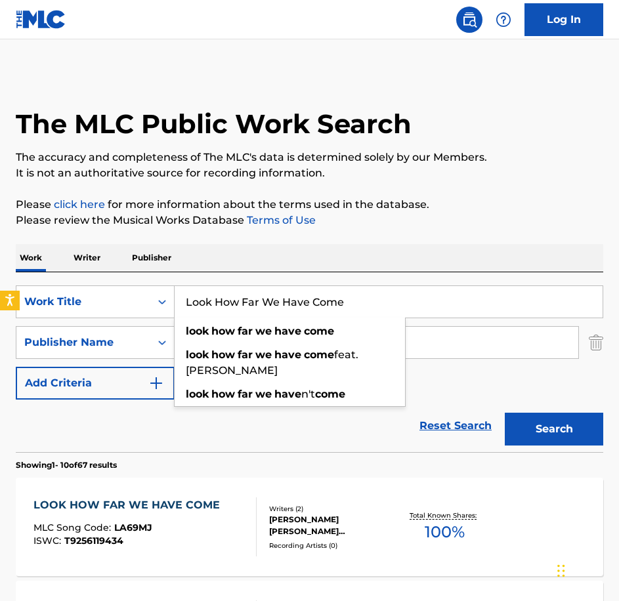
drag, startPoint x: 347, startPoint y: 302, endPoint x: -3, endPoint y: 272, distance: 351.6
click at [0, 272] on html "Accessibility Screen-Reader Guide, Feedback, and Issue Reporting | New window L…" at bounding box center [309, 300] width 619 height 601
paste input "Picture This"
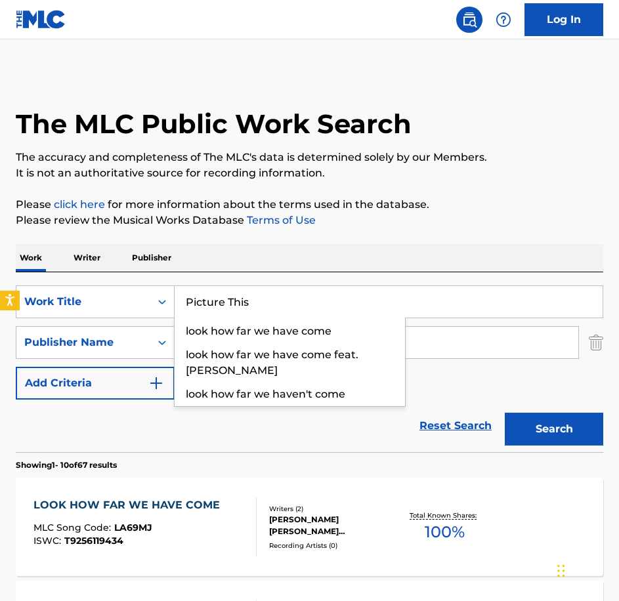
type input "Picture This"
click at [504, 413] on button "Search" at bounding box center [553, 429] width 98 height 33
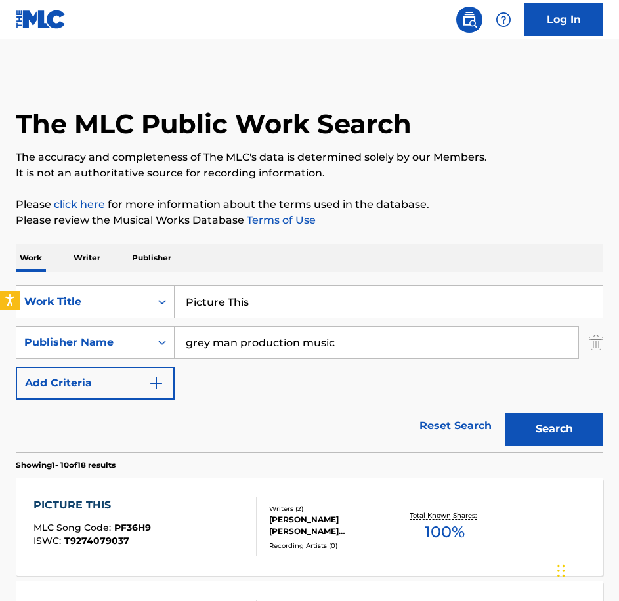
click at [225, 492] on div "PICTURE THIS MLC Song Code : PF36H9 ISWC : T9274079037 Writers ( 2 ) [PERSON_NA…" at bounding box center [309, 527] width 587 height 98
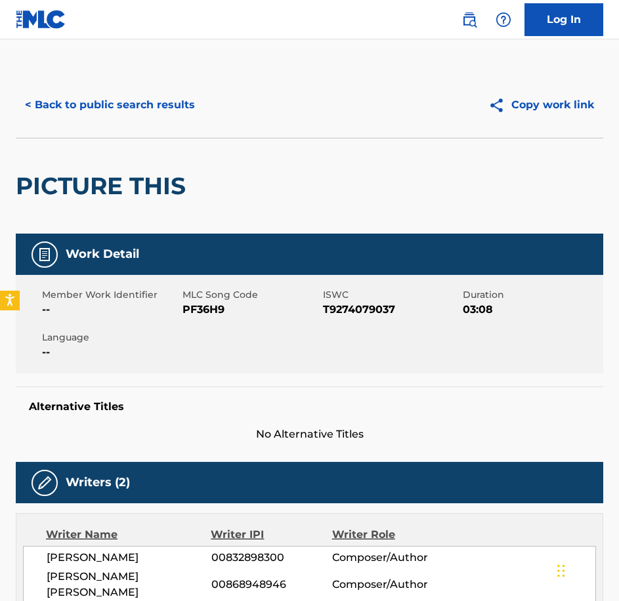
click at [206, 322] on div "Member Work Identifier -- MLC Song Code PF36H9 ISWC T9274079037 Duration 03:08 …" at bounding box center [309, 324] width 587 height 98
click at [142, 113] on button "< Back to public search results" at bounding box center [110, 105] width 188 height 33
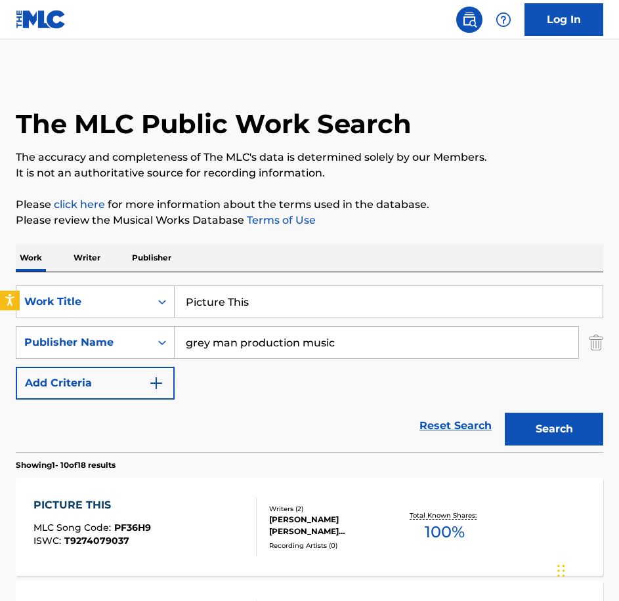
drag, startPoint x: 329, startPoint y: 304, endPoint x: 66, endPoint y: 284, distance: 263.2
click at [66, 284] on div "SearchWithCriteria146b2553-07cd-421f-83b8-7d0823643692 Work Title Picture This …" at bounding box center [309, 362] width 587 height 180
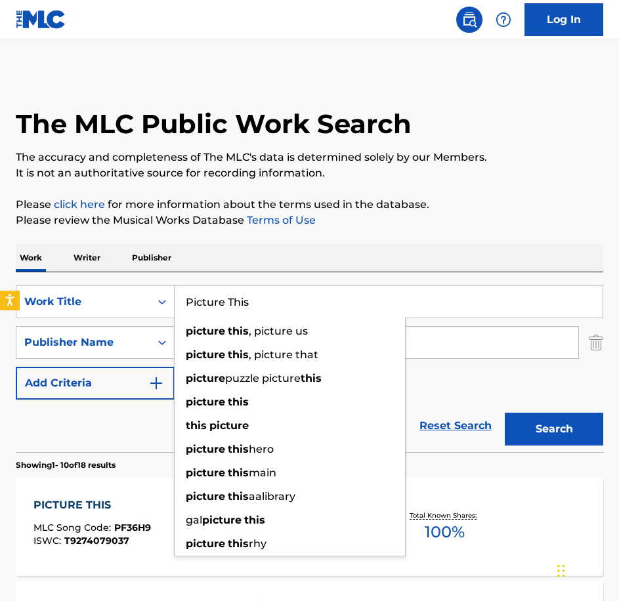
paste input "raying for Peace"
type input "Praying for Peace"
click at [504, 413] on button "Search" at bounding box center [553, 429] width 98 height 33
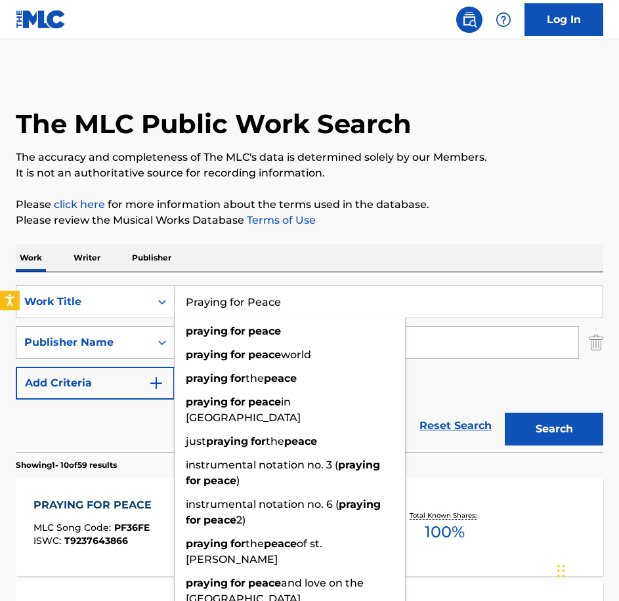
click at [124, 509] on div "PRAYING FOR PEACE" at bounding box center [95, 505] width 125 height 16
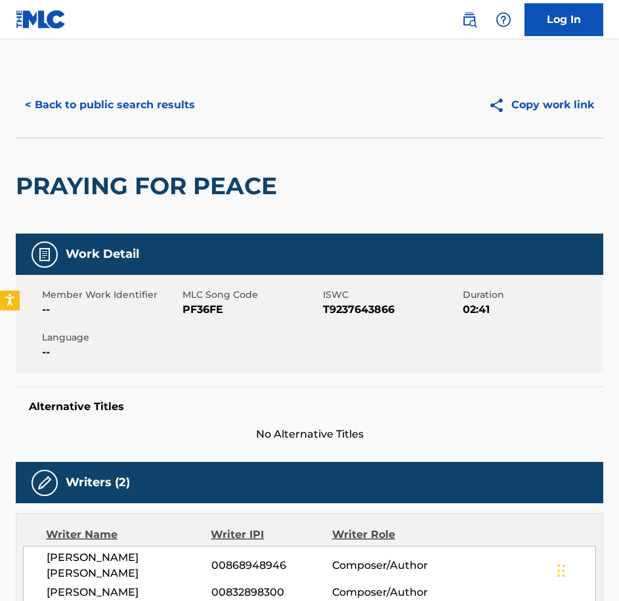
click at [201, 329] on div "Member Work Identifier -- MLC Song Code PF36FE ISWC T9237643866 Duration 02:41 …" at bounding box center [309, 324] width 587 height 98
click at [118, 113] on button "< Back to public search results" at bounding box center [110, 105] width 188 height 33
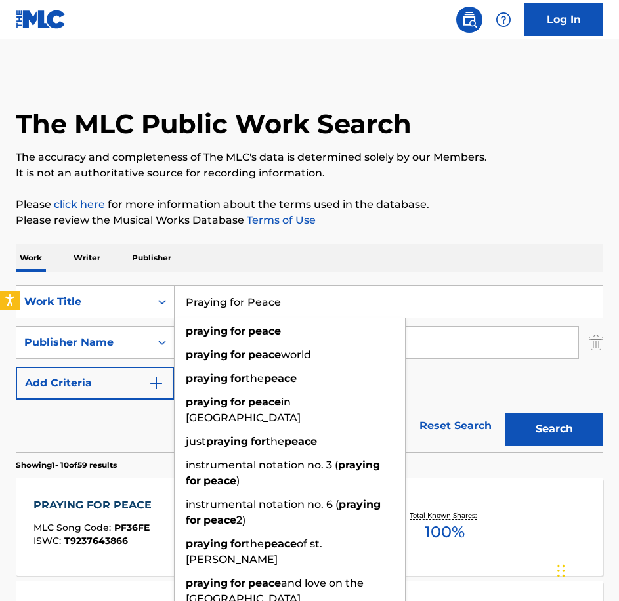
drag, startPoint x: 306, startPoint y: 293, endPoint x: 129, endPoint y: 277, distance: 177.1
click at [129, 277] on div "SearchWithCriteria146b2553-07cd-421f-83b8-7d0823643692 Work Title Praying for P…" at bounding box center [309, 362] width 587 height 180
paste input "omise of [PERSON_NAME]"
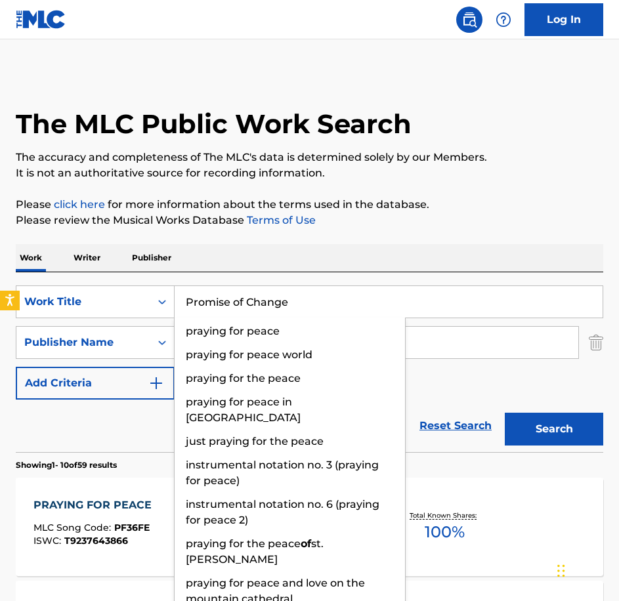
type input "Promise of Change"
click at [504, 413] on button "Search" at bounding box center [553, 429] width 98 height 33
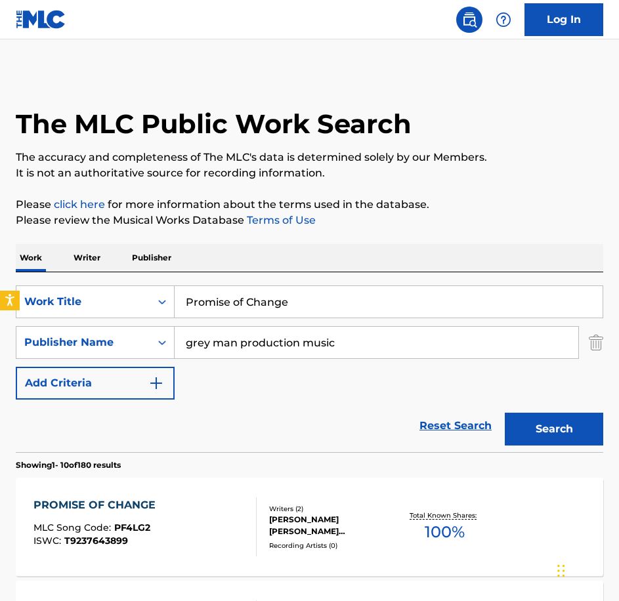
click at [219, 506] on div "PROMISE OF CHANGE MLC Song Code : PF4LG2 ISWC : T9237643899" at bounding box center [144, 526] width 223 height 59
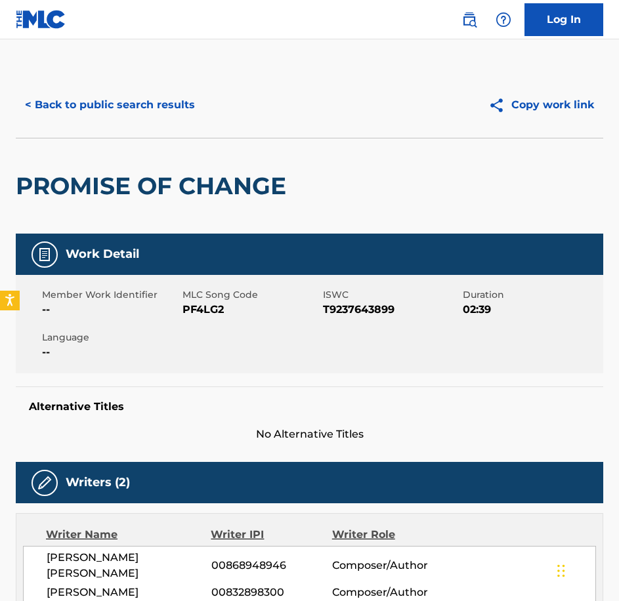
click at [209, 310] on span "PF4LG2" at bounding box center [250, 310] width 137 height 16
click at [127, 121] on div "< Back to public search results Copy work link" at bounding box center [309, 105] width 587 height 66
click at [125, 108] on button "< Back to public search results" at bounding box center [110, 105] width 188 height 33
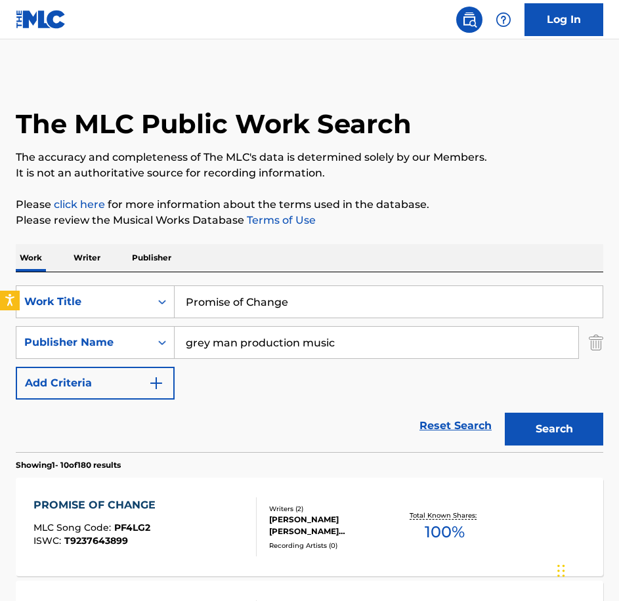
drag, startPoint x: 237, startPoint y: 289, endPoint x: 85, endPoint y: 281, distance: 151.7
click at [85, 281] on div "SearchWithCriteria146b2553-07cd-421f-83b8-7d0823643692 Work Title Promise of Ch…" at bounding box center [309, 362] width 587 height 180
paste input "ulling the Thread"
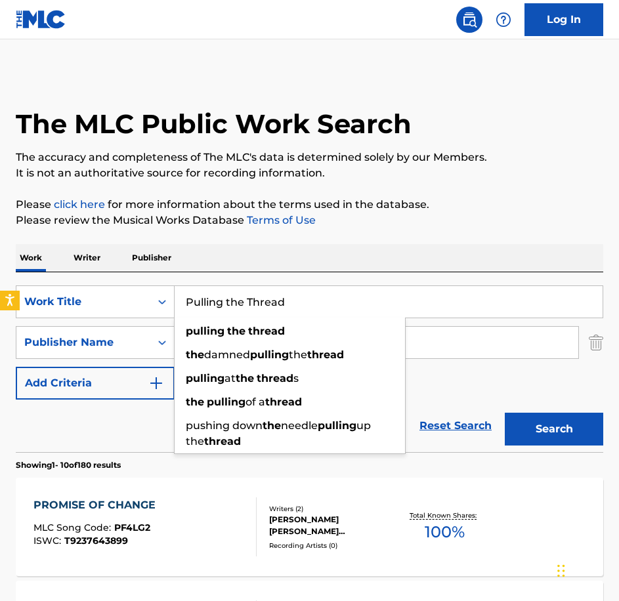
type input "Pulling the Thread"
click at [504, 413] on button "Search" at bounding box center [553, 429] width 98 height 33
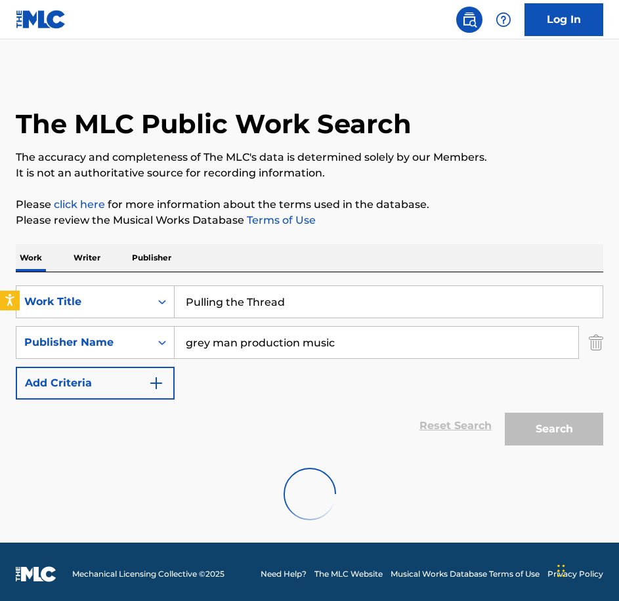
click at [222, 499] on div at bounding box center [309, 494] width 587 height 84
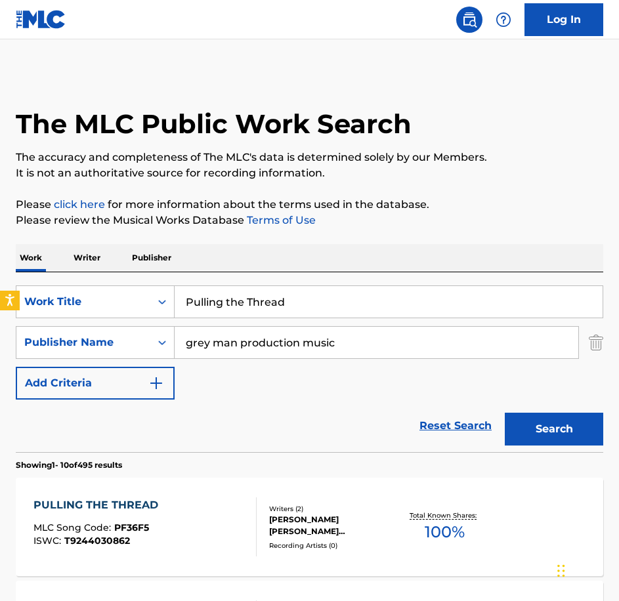
click at [203, 491] on div "PULLING THE THREAD MLC Song Code : PF36F5 ISWC : T9244030862 Writers ( 2 ) [PER…" at bounding box center [309, 527] width 587 height 98
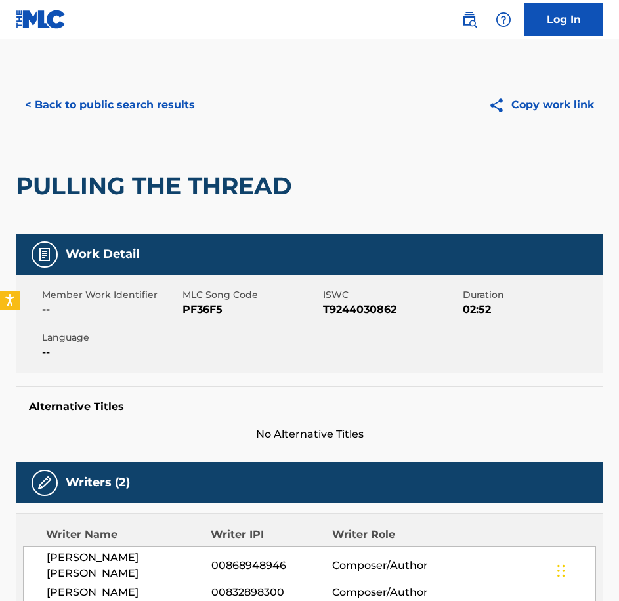
click at [202, 306] on span "PF36F5" at bounding box center [250, 310] width 137 height 16
click at [39, 87] on div "< Back to public search results Copy work link" at bounding box center [309, 105] width 587 height 66
click at [48, 93] on button "< Back to public search results" at bounding box center [110, 105] width 188 height 33
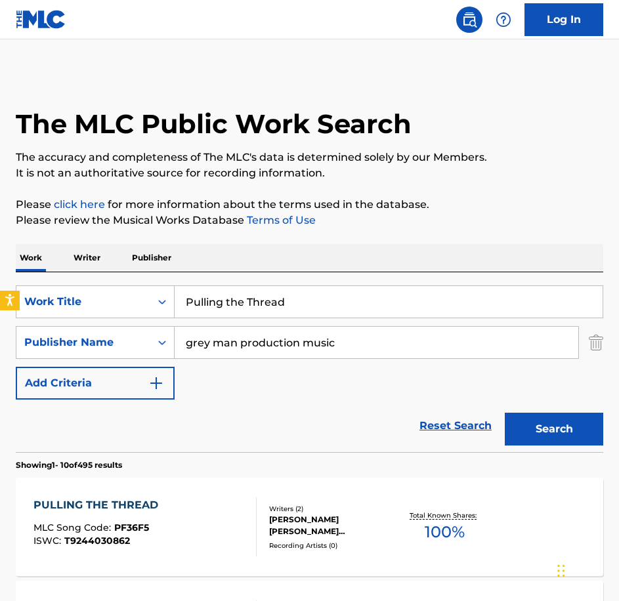
drag, startPoint x: 333, startPoint y: 302, endPoint x: -3, endPoint y: 260, distance: 338.4
click at [0, 260] on html "Accessibility Screen-Reader Guide, Feedback, and Issue Reporting | New window L…" at bounding box center [309, 300] width 619 height 601
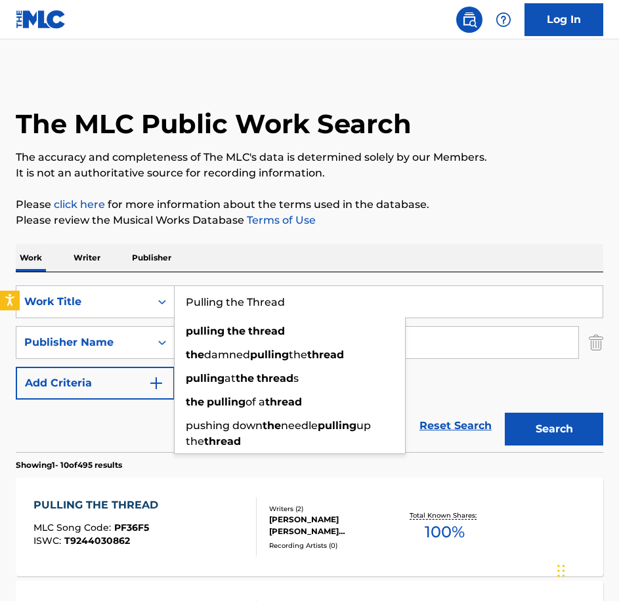
paste input "Refugee In A Walled City"
type input "Refugee In A Walled City"
click at [504, 413] on button "Search" at bounding box center [553, 429] width 98 height 33
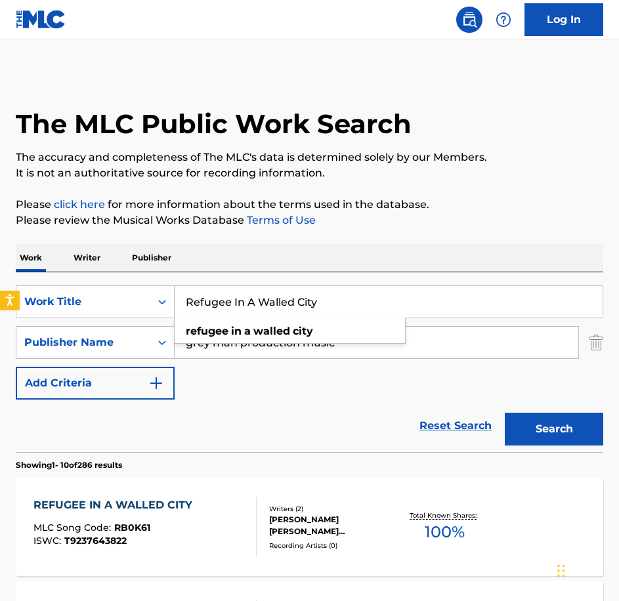
click at [182, 497] on div "REFUGEE IN A WALLED CITY MLC Song Code : RB0K61 ISWC : T9237643822 Writers ( 2 …" at bounding box center [309, 527] width 587 height 98
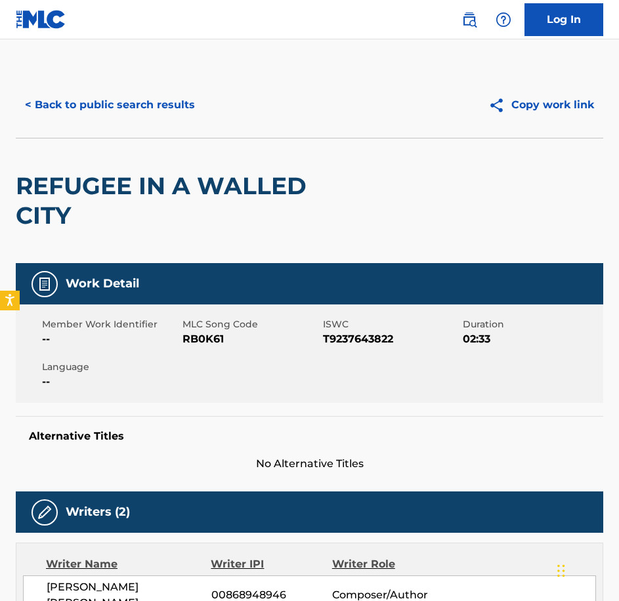
click at [194, 329] on span "MLC Song Code" at bounding box center [250, 324] width 137 height 14
drag, startPoint x: 194, startPoint y: 329, endPoint x: 197, endPoint y: 338, distance: 9.6
click at [197, 338] on span "RB0K61" at bounding box center [250, 339] width 137 height 16
click at [146, 100] on button "< Back to public search results" at bounding box center [110, 105] width 188 height 33
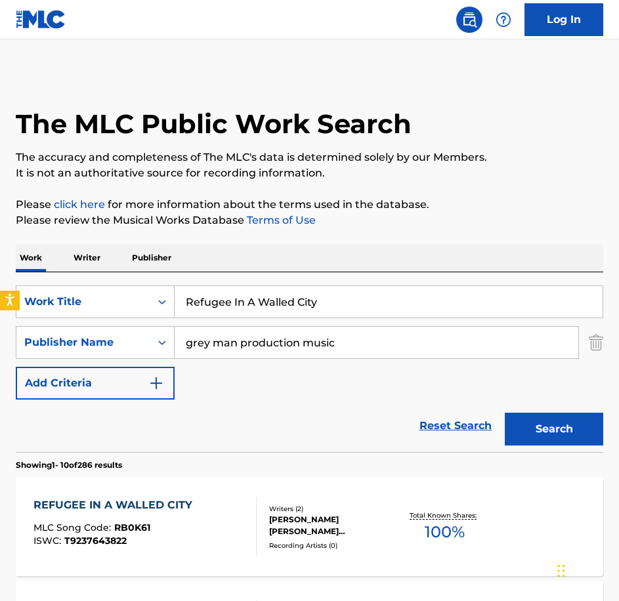
drag, startPoint x: 314, startPoint y: 295, endPoint x: 44, endPoint y: 254, distance: 273.3
paste input "Soft Caution"
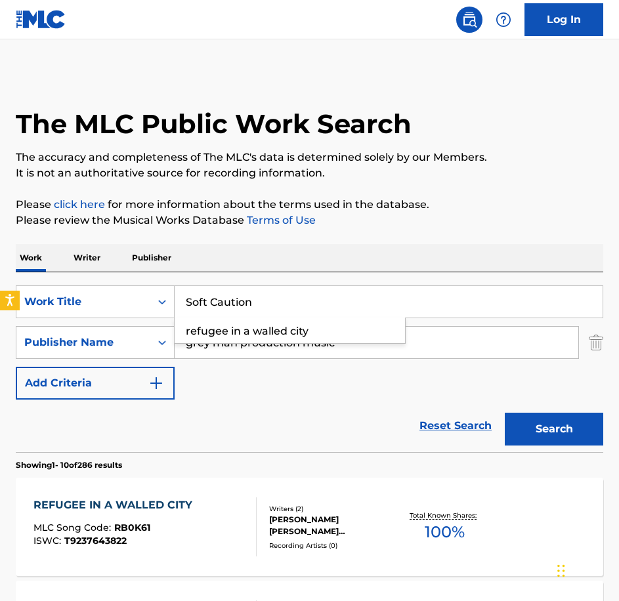
type input "Soft Caution"
click at [504, 413] on button "Search" at bounding box center [553, 429] width 98 height 33
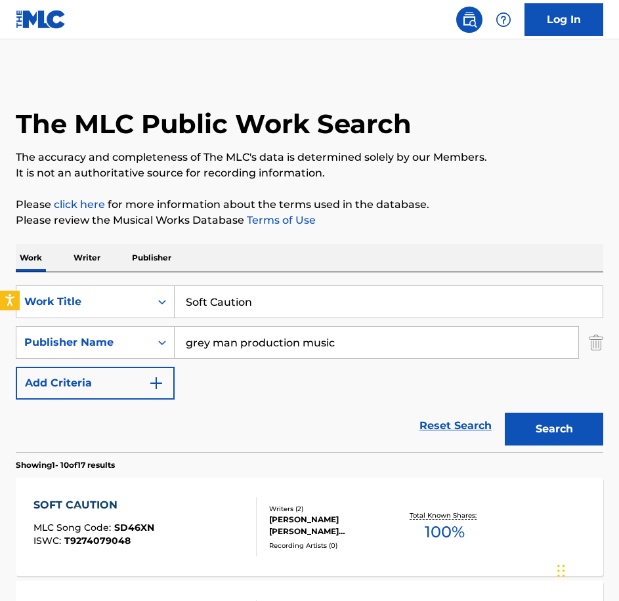
click at [224, 529] on div "SOFT CAUTION MLC Song Code : SD46XN ISWC : T9274079048" at bounding box center [144, 526] width 223 height 59
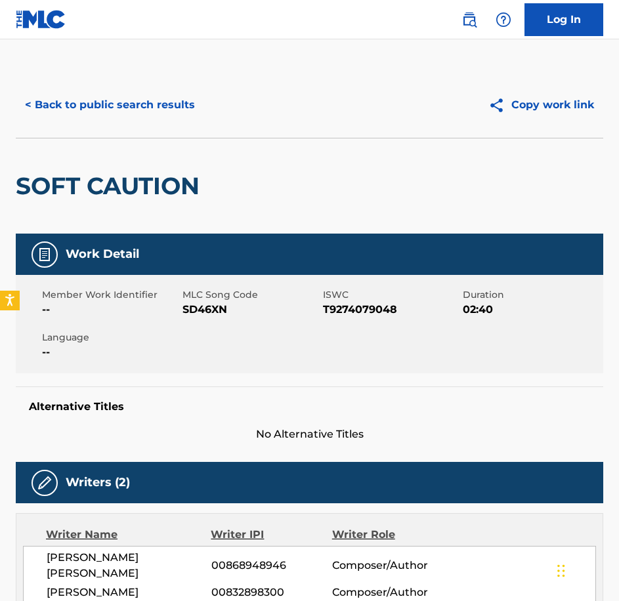
click at [220, 315] on span "SD46XN" at bounding box center [250, 310] width 137 height 16
click at [162, 119] on button "< Back to public search results" at bounding box center [110, 105] width 188 height 33
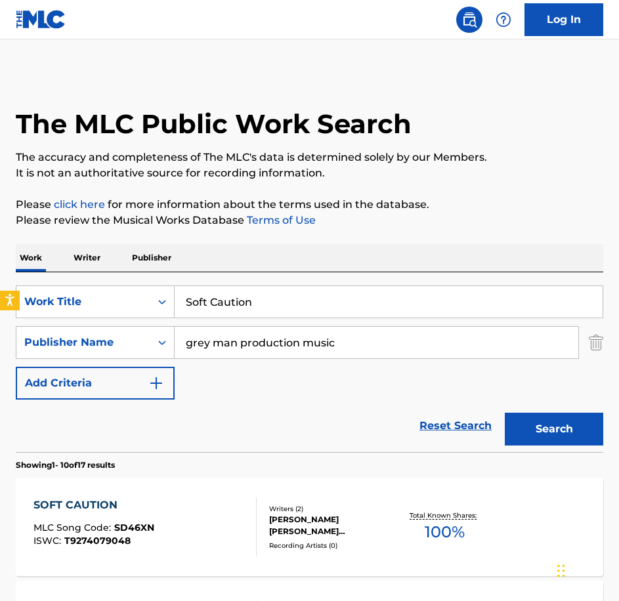
drag, startPoint x: 365, startPoint y: 317, endPoint x: 115, endPoint y: 252, distance: 258.4
paste input "ustained Attack"
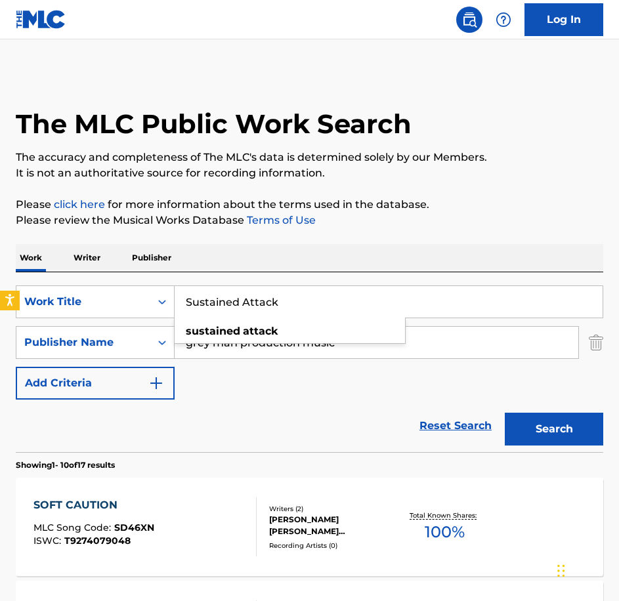
type input "Sustained Attack"
click at [504, 413] on button "Search" at bounding box center [553, 429] width 98 height 33
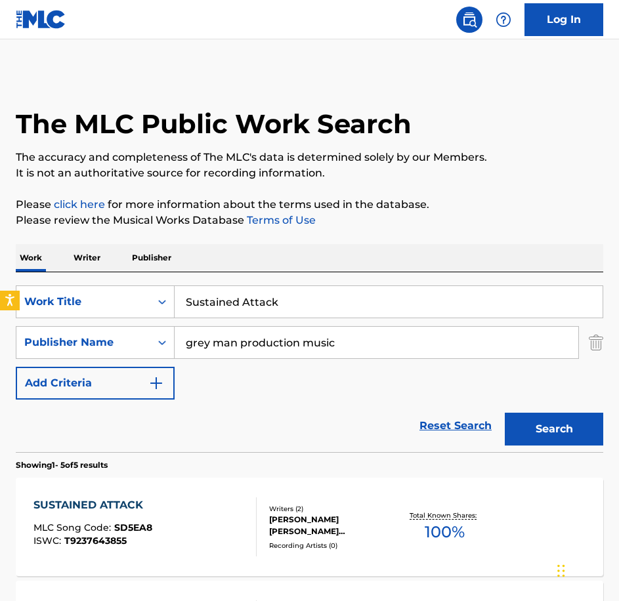
click at [213, 508] on div "SUSTAINED ATTACK MLC Song Code : SD5EA8 ISWC : T9237643855" at bounding box center [144, 526] width 223 height 59
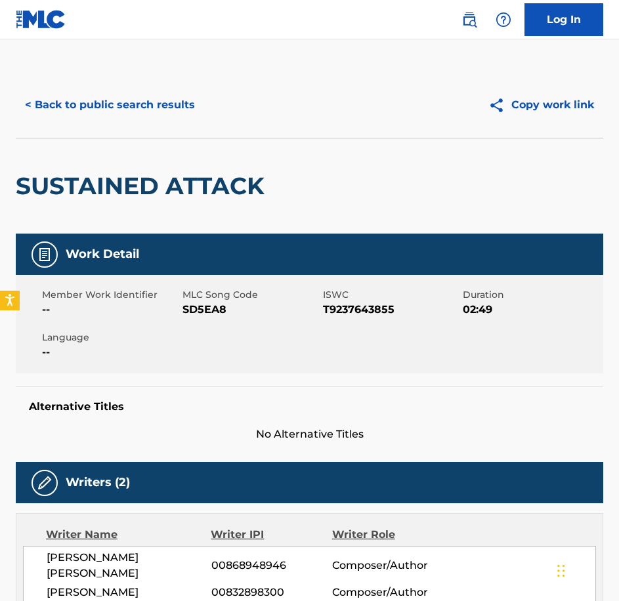
click at [207, 319] on div "Member Work Identifier -- MLC Song Code SD5EA8 ISWC T9237643855 Duration 02:49 …" at bounding box center [309, 324] width 587 height 98
click at [200, 101] on button "< Back to public search results" at bounding box center [110, 105] width 188 height 33
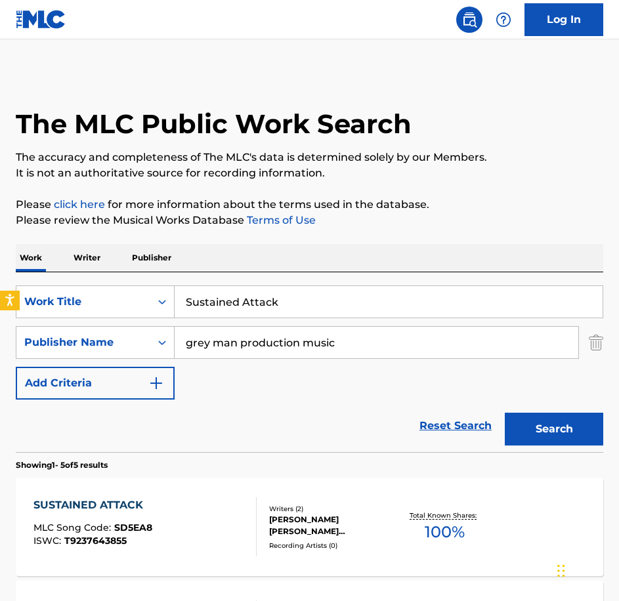
drag, startPoint x: 340, startPoint y: 298, endPoint x: 108, endPoint y: 281, distance: 232.2
click at [108, 281] on div "SearchWithCriteria146b2553-07cd-421f-83b8-7d0823643692 Work Title Sustained Att…" at bounding box center [309, 362] width 587 height 180
paste input "The Twirling Feather"
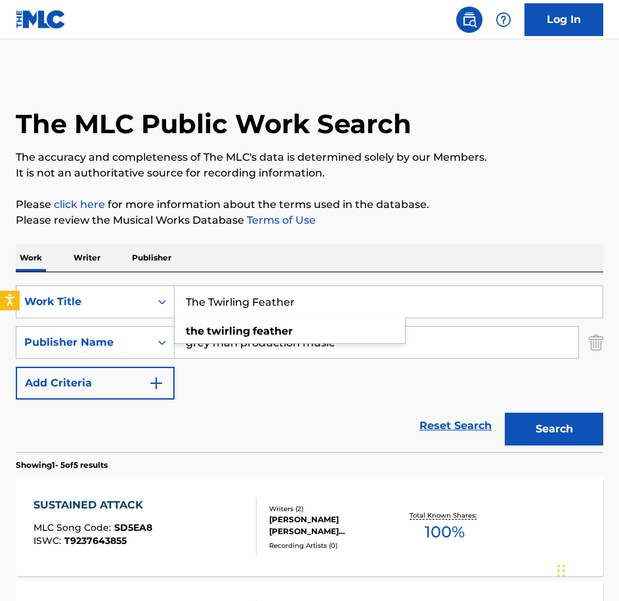
type input "The Twirling Feather"
click at [504, 413] on button "Search" at bounding box center [553, 429] width 98 height 33
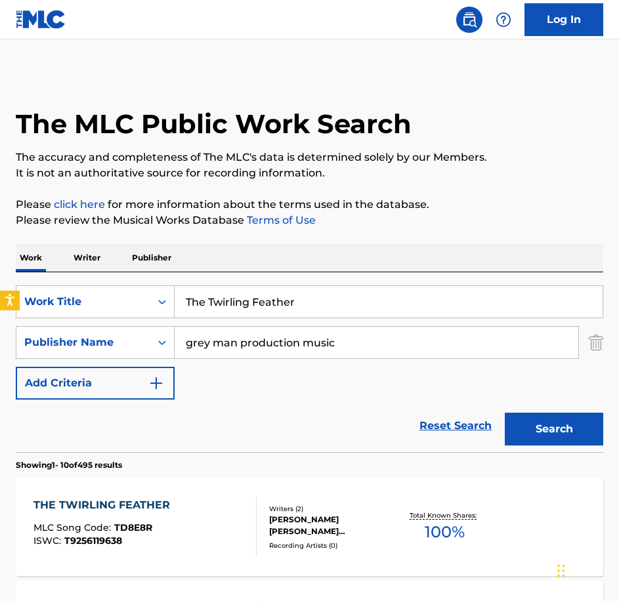
click at [163, 515] on div "THE TWIRLING FEATHER MLC Song Code : TD8E8R ISWC : T9256119638" at bounding box center [104, 526] width 143 height 59
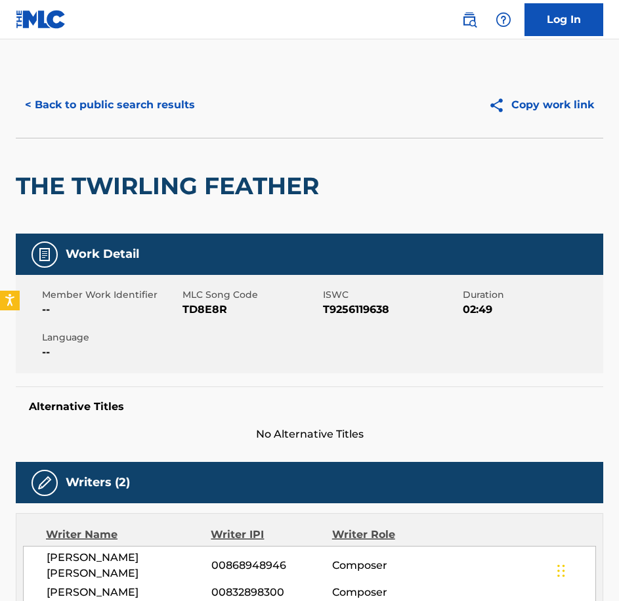
click at [192, 317] on div "Member Work Identifier -- MLC Song Code TD8E8R ISWC T9256119638 Duration 02:49 …" at bounding box center [309, 324] width 587 height 98
click at [180, 112] on button "< Back to public search results" at bounding box center [110, 105] width 188 height 33
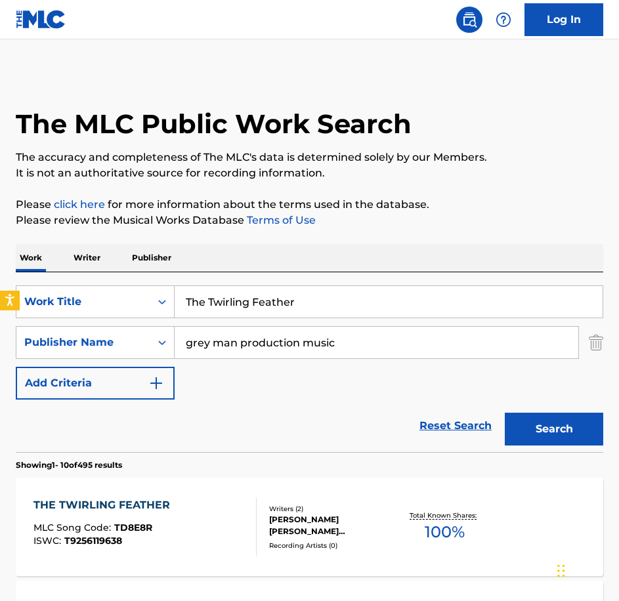
click at [342, 316] on div "SearchWithCriteria146b2553-07cd-421f-83b8-7d0823643692 Work Title The Twirling …" at bounding box center [309, 342] width 587 height 114
drag, startPoint x: 331, startPoint y: 305, endPoint x: 149, endPoint y: 293, distance: 182.1
click at [149, 293] on div "SearchWithCriteria146b2553-07cd-421f-83b8-7d0823643692 Work Title The Twirling …" at bounding box center [309, 301] width 587 height 33
paste input "urn Back The Clocks"
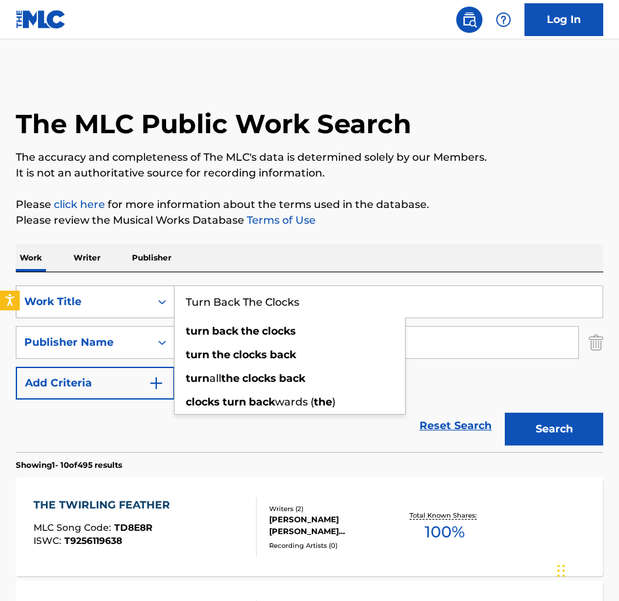
type input "Turn Back The Clocks"
click at [504, 413] on button "Search" at bounding box center [553, 429] width 98 height 33
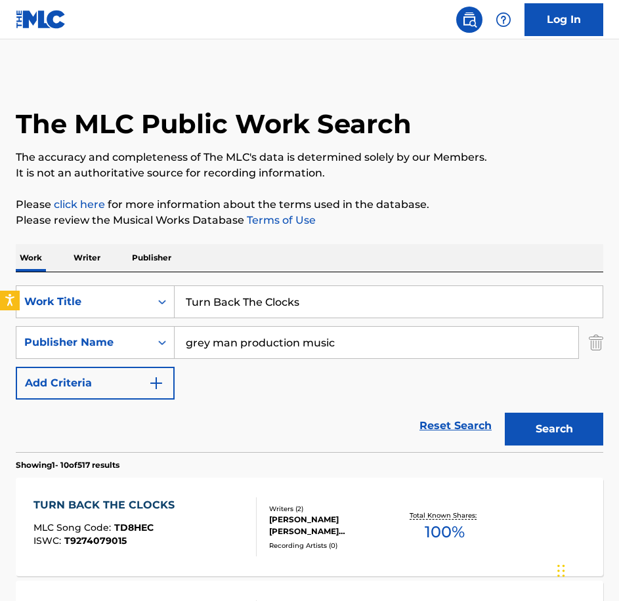
click at [213, 483] on div "TURN BACK THE CLOCKS MLC Song Code : TD8HEC ISWC : T9274079015 Writers ( 2 ) [P…" at bounding box center [309, 527] width 587 height 98
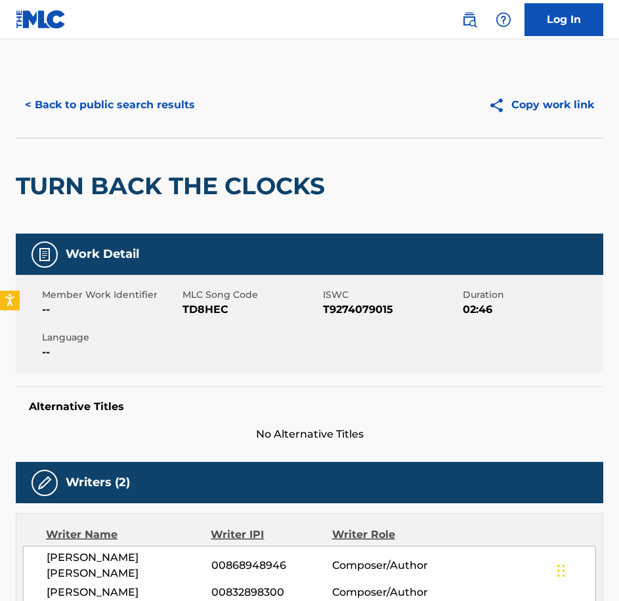
click at [228, 306] on span "TD8HEC" at bounding box center [250, 310] width 137 height 16
click at [221, 308] on span "TD8HEC" at bounding box center [250, 310] width 137 height 16
